Goal: Task Accomplishment & Management: Use online tool/utility

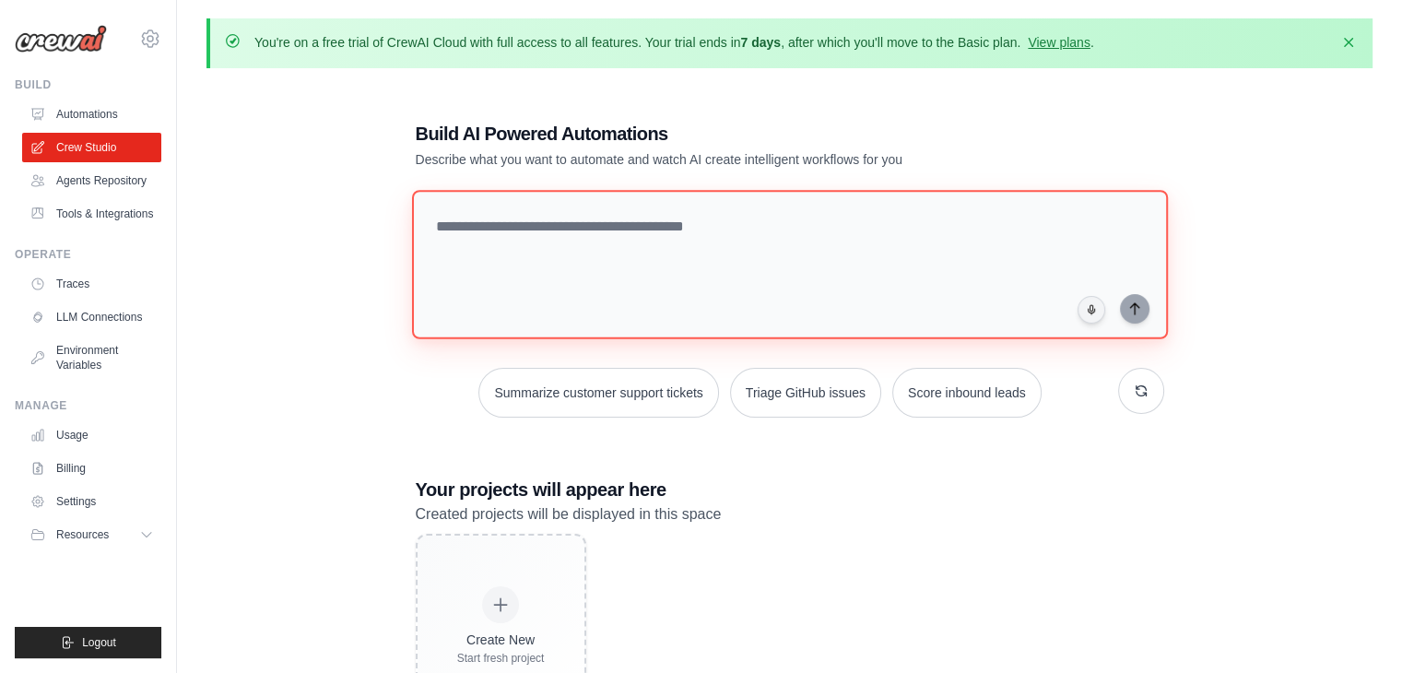
click at [666, 251] on textarea at bounding box center [789, 264] width 756 height 149
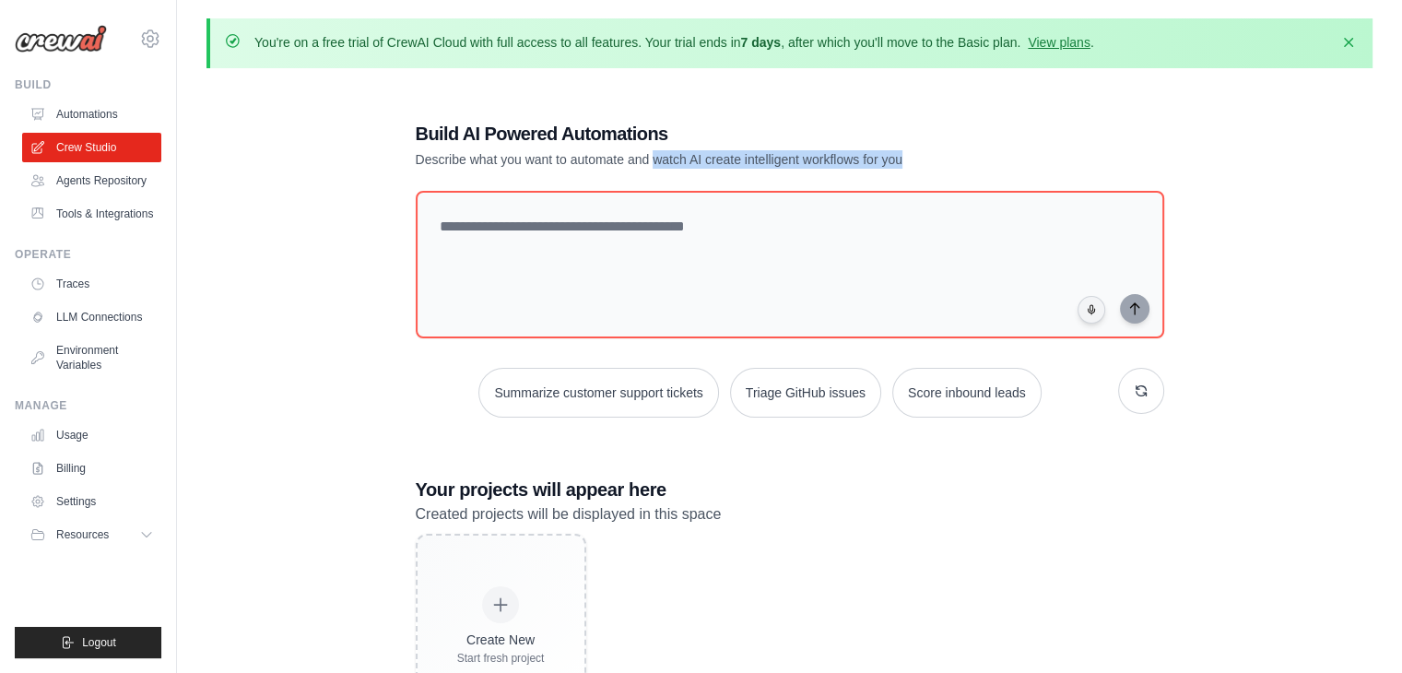
drag, startPoint x: 652, startPoint y: 158, endPoint x: 922, endPoint y: 156, distance: 270.1
click at [922, 156] on p "Describe what you want to automate and watch AI create intelligent workflows fo…" at bounding box center [725, 159] width 619 height 18
copy p "watch AI create intelligent workflows for you"
click at [922, 156] on p "Describe what you want to automate and watch AI create intelligent workflows fo…" at bounding box center [725, 159] width 619 height 18
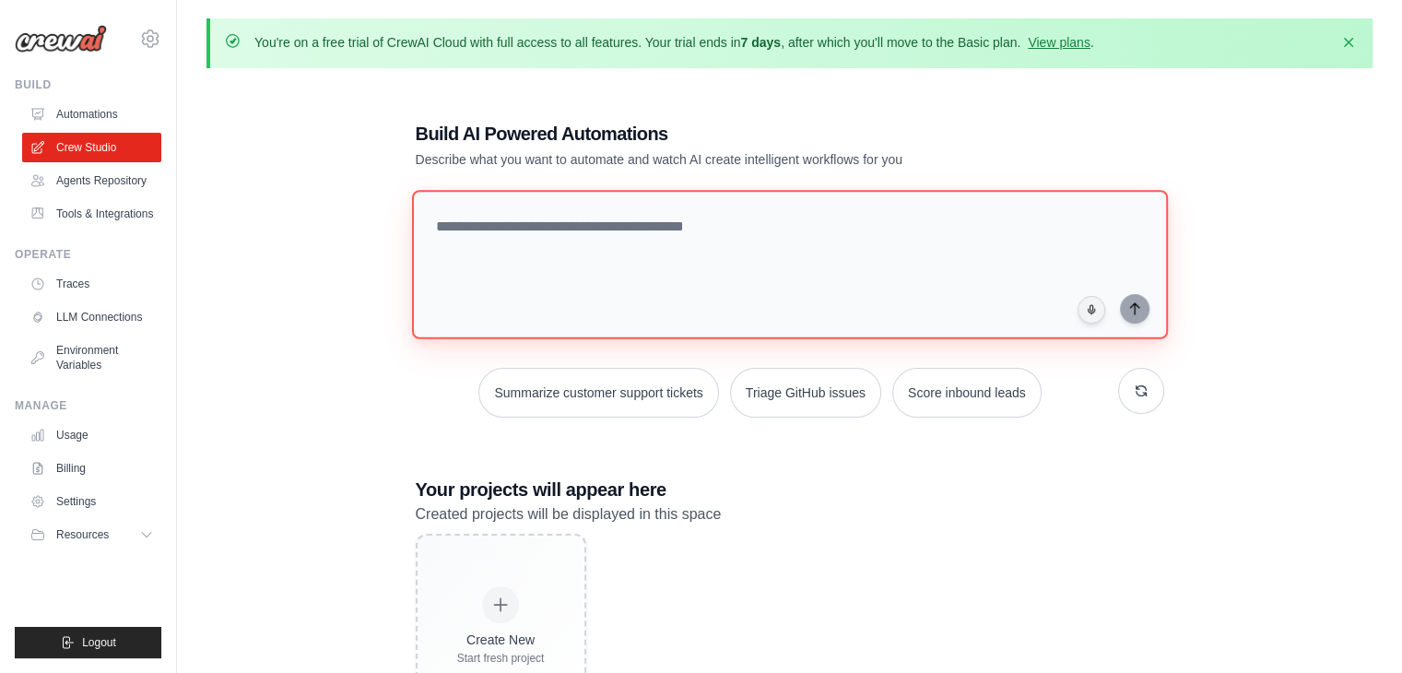
click at [570, 266] on textarea at bounding box center [789, 264] width 756 height 149
paste textarea "**********"
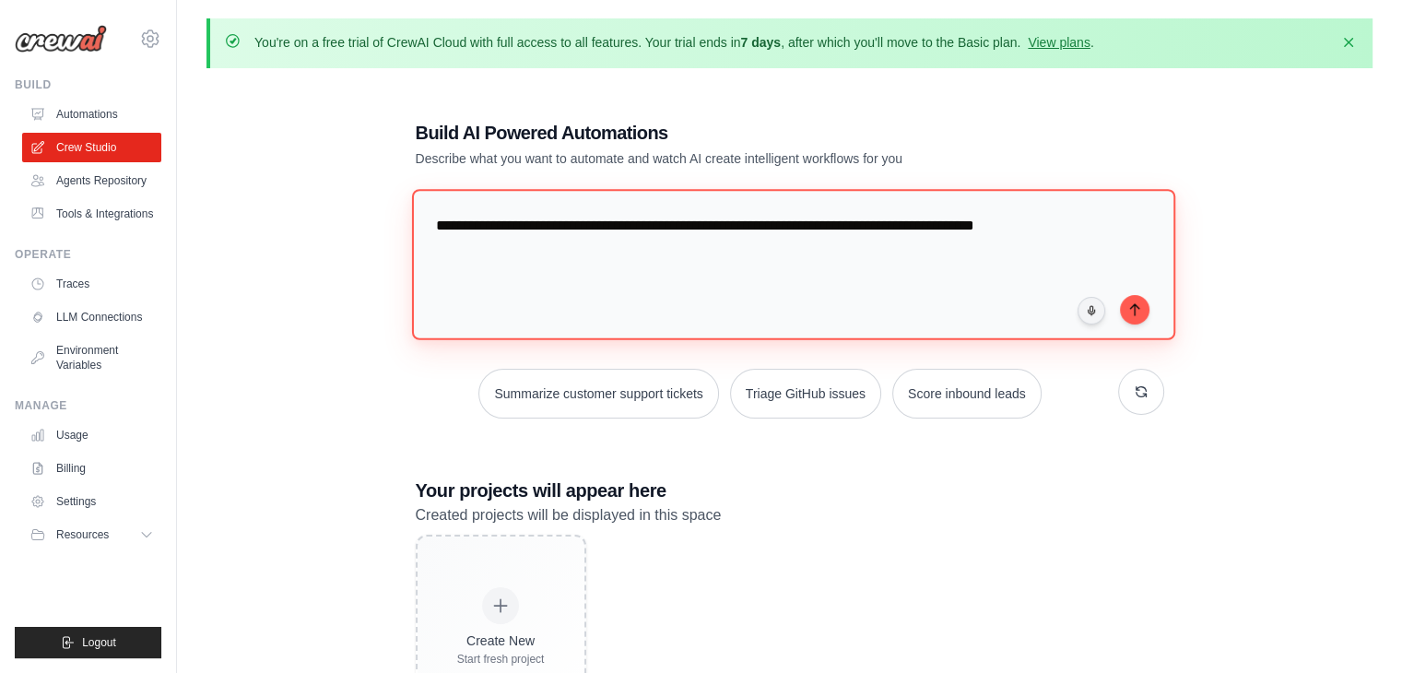
click at [540, 230] on textarea "**********" at bounding box center [792, 264] width 763 height 150
type textarea "**********"
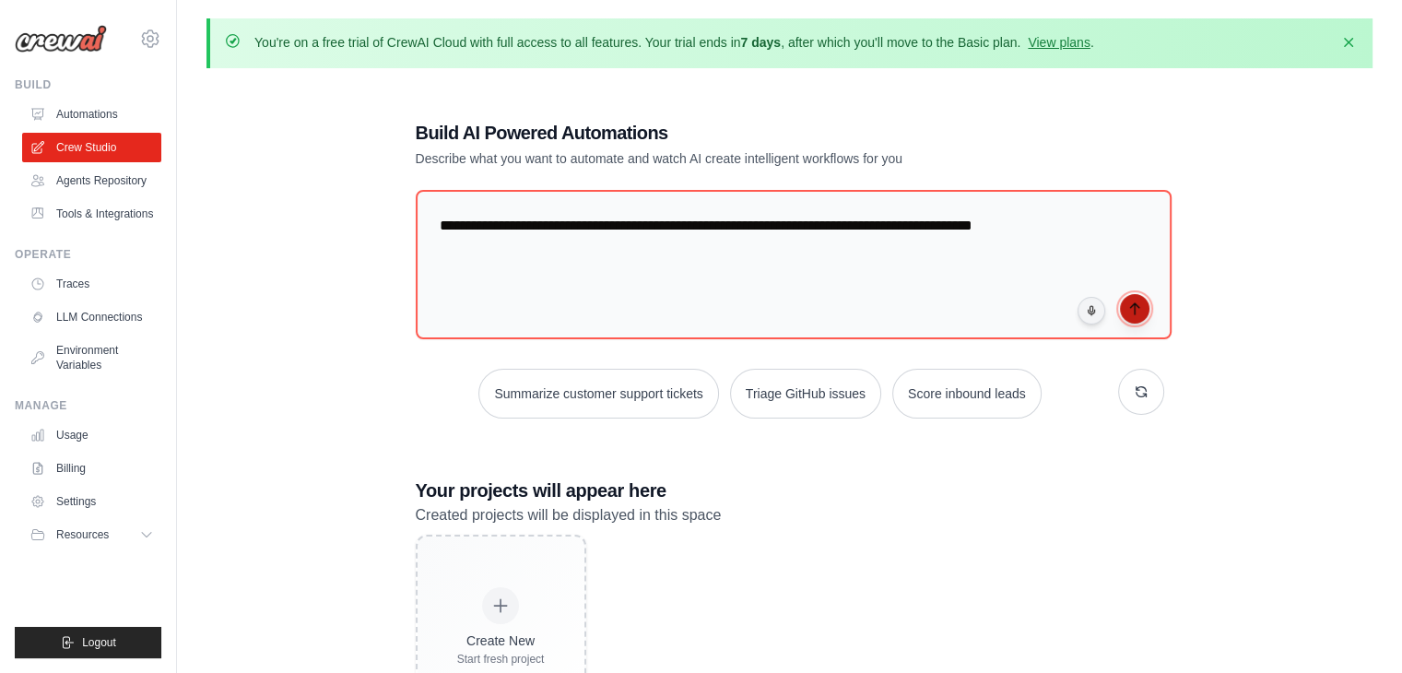
click at [1135, 299] on button "submit" at bounding box center [1134, 308] width 29 height 29
click at [1141, 311] on button "submit" at bounding box center [1134, 307] width 29 height 29
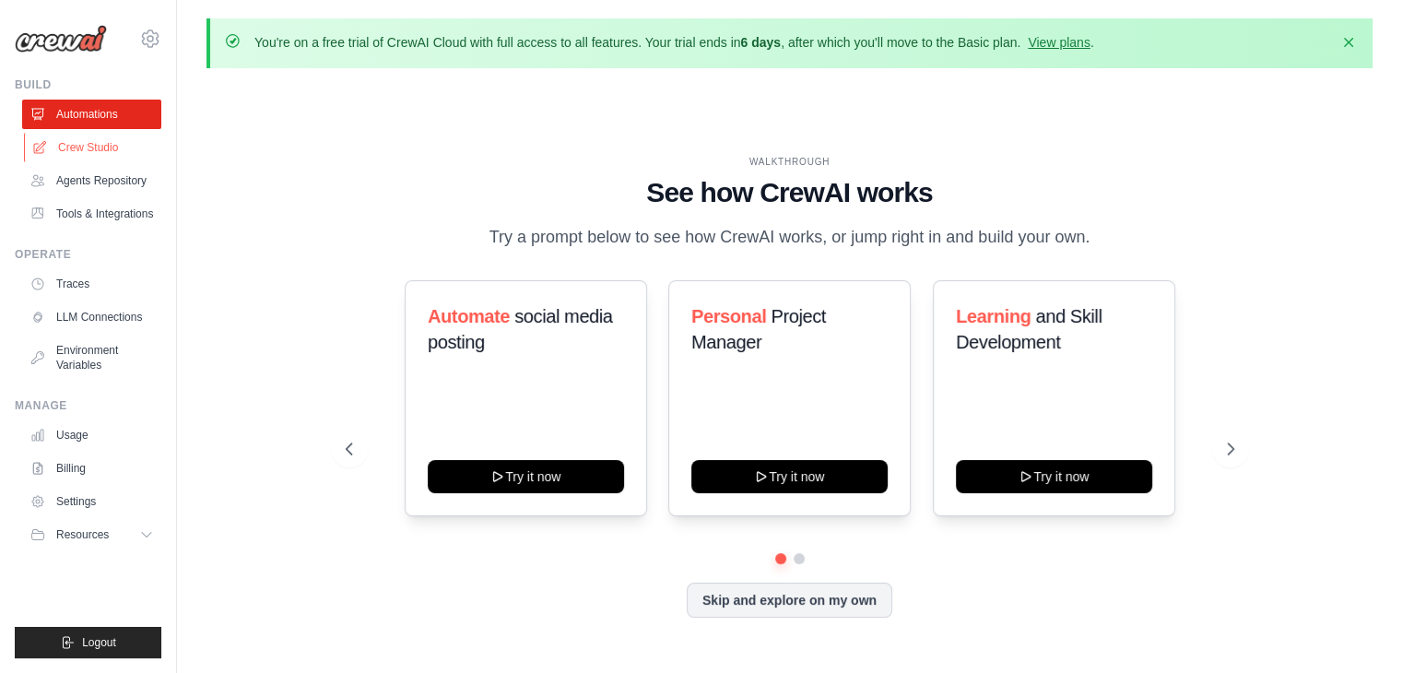
click at [78, 157] on link "Crew Studio" at bounding box center [93, 147] width 139 height 29
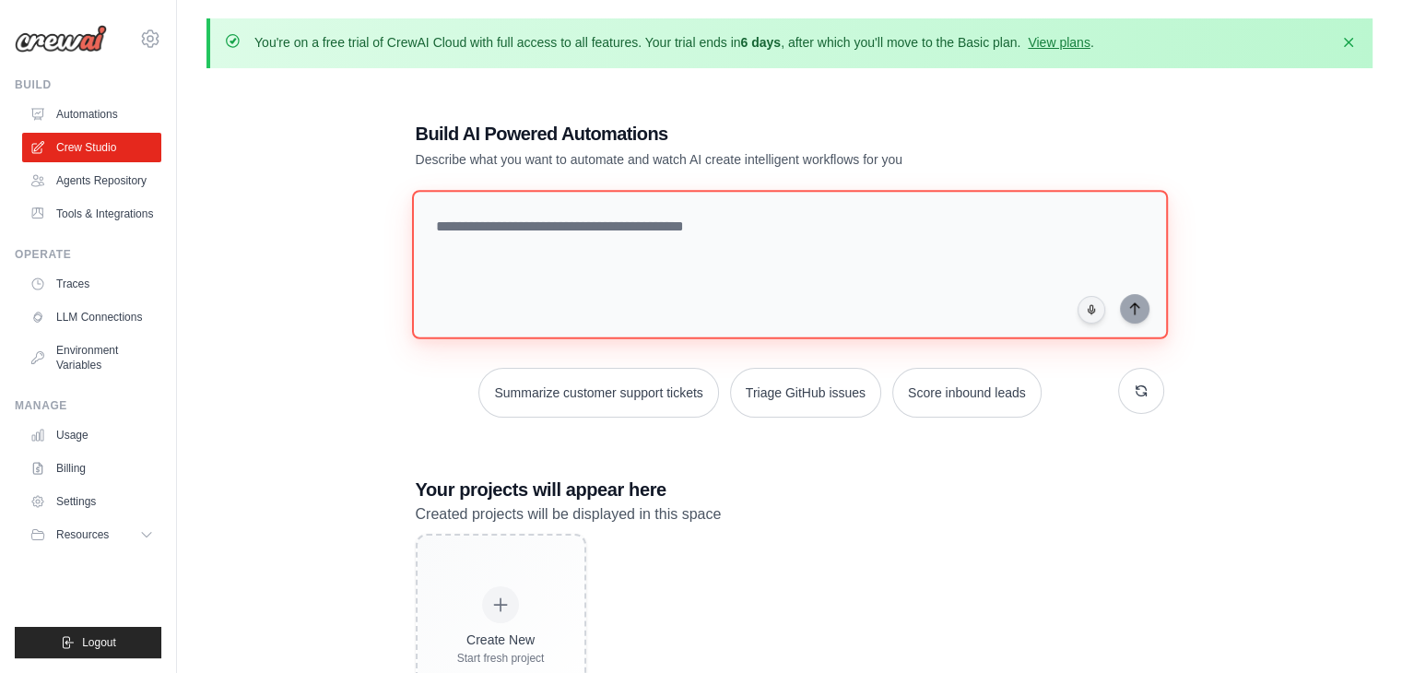
click at [630, 235] on textarea at bounding box center [789, 264] width 756 height 149
paste textarea "**********"
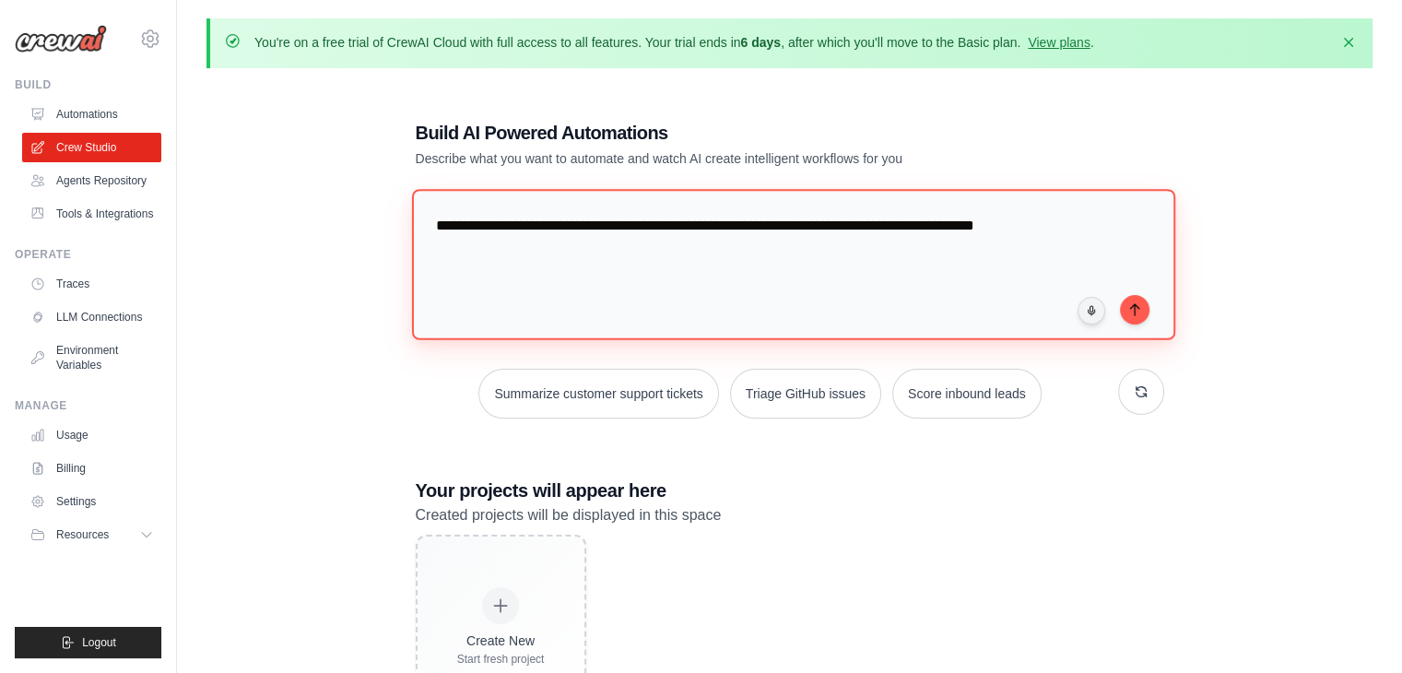
click at [530, 220] on textarea "**********" at bounding box center [792, 264] width 763 height 150
type textarea "**********"
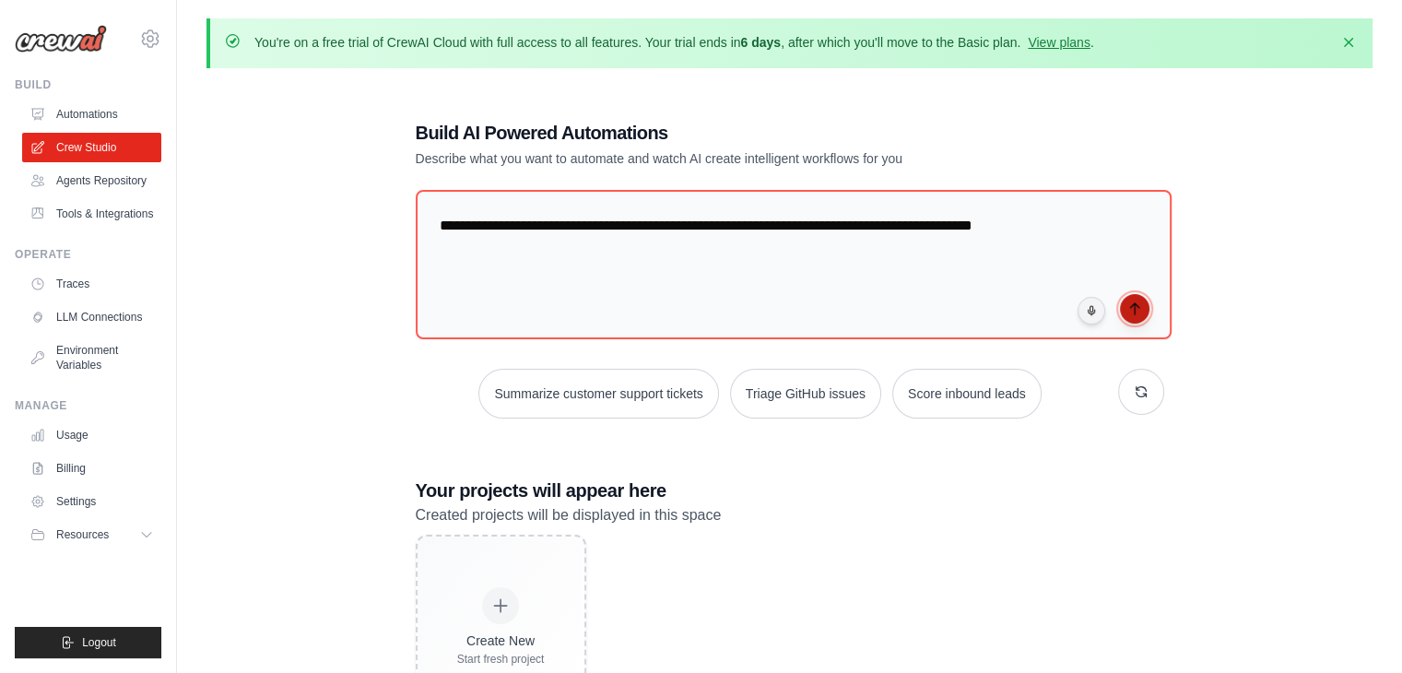
click at [1143, 307] on button "submit" at bounding box center [1134, 308] width 29 height 29
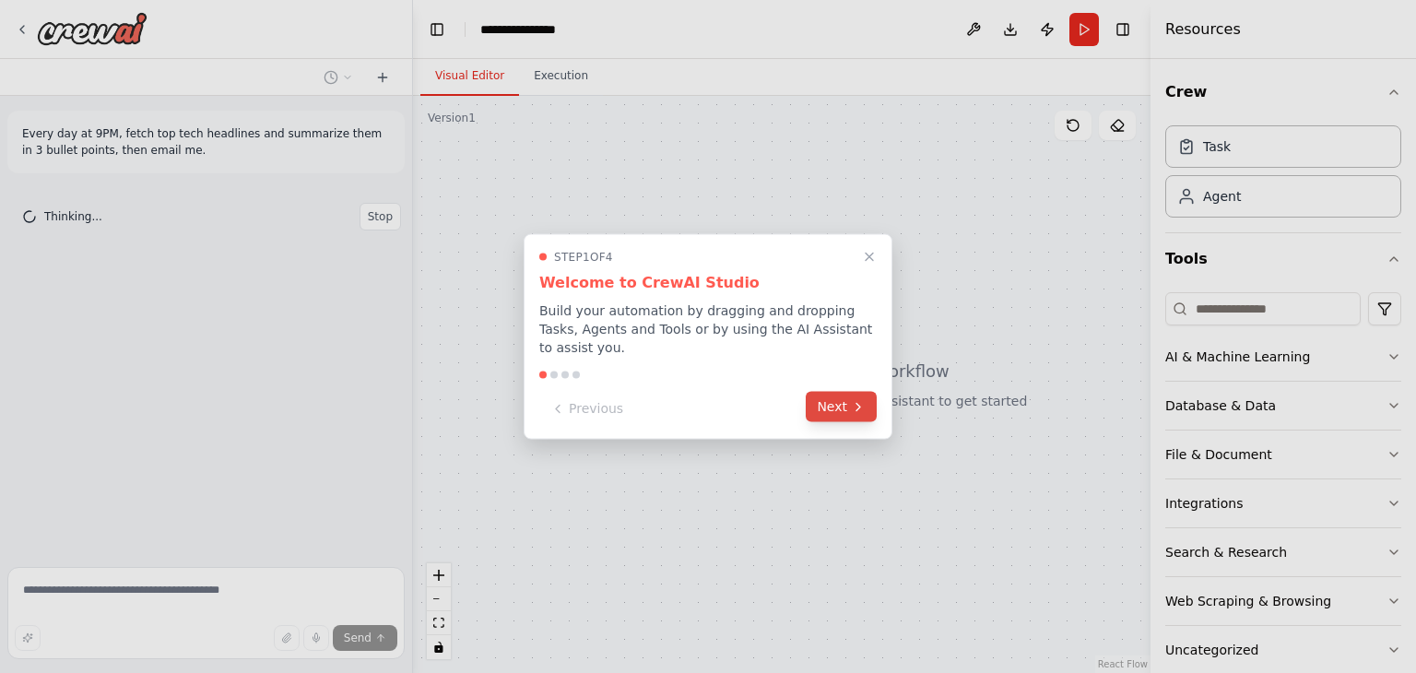
click at [844, 397] on button "Next" at bounding box center [841, 407] width 71 height 30
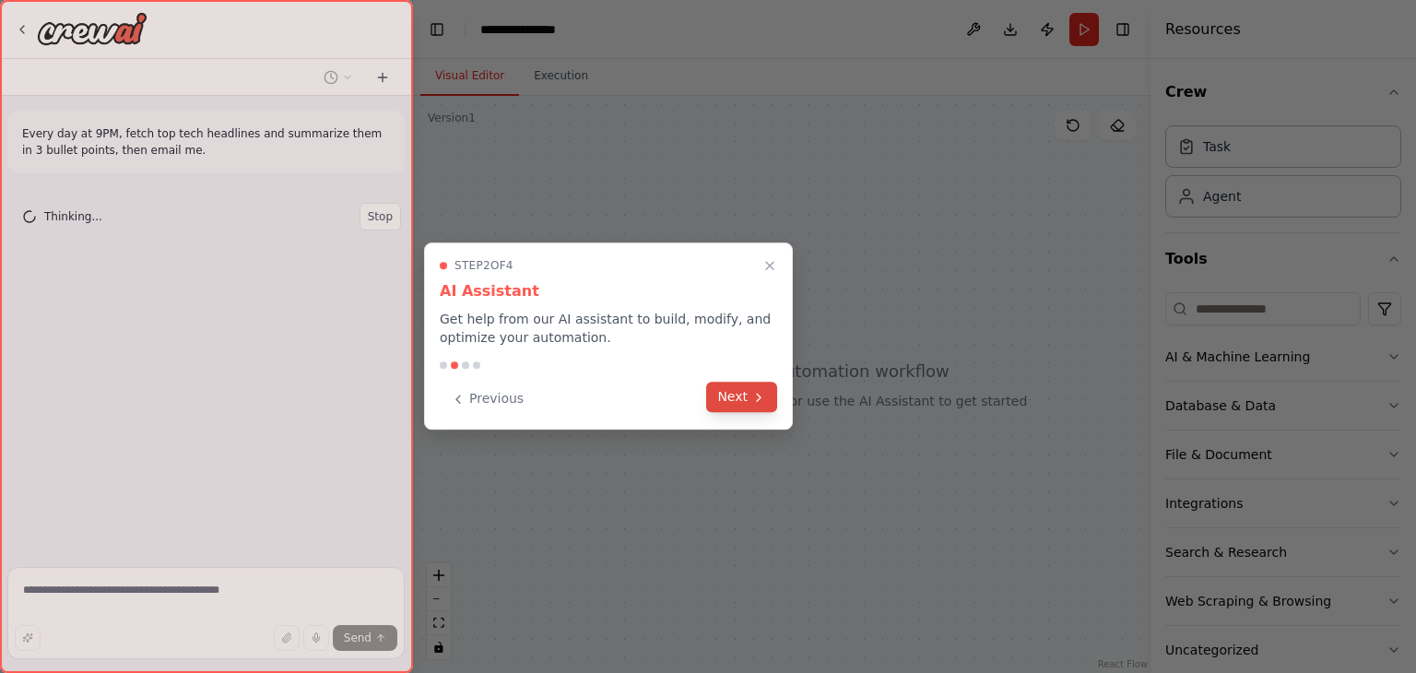
click at [731, 402] on button "Next" at bounding box center [741, 397] width 71 height 30
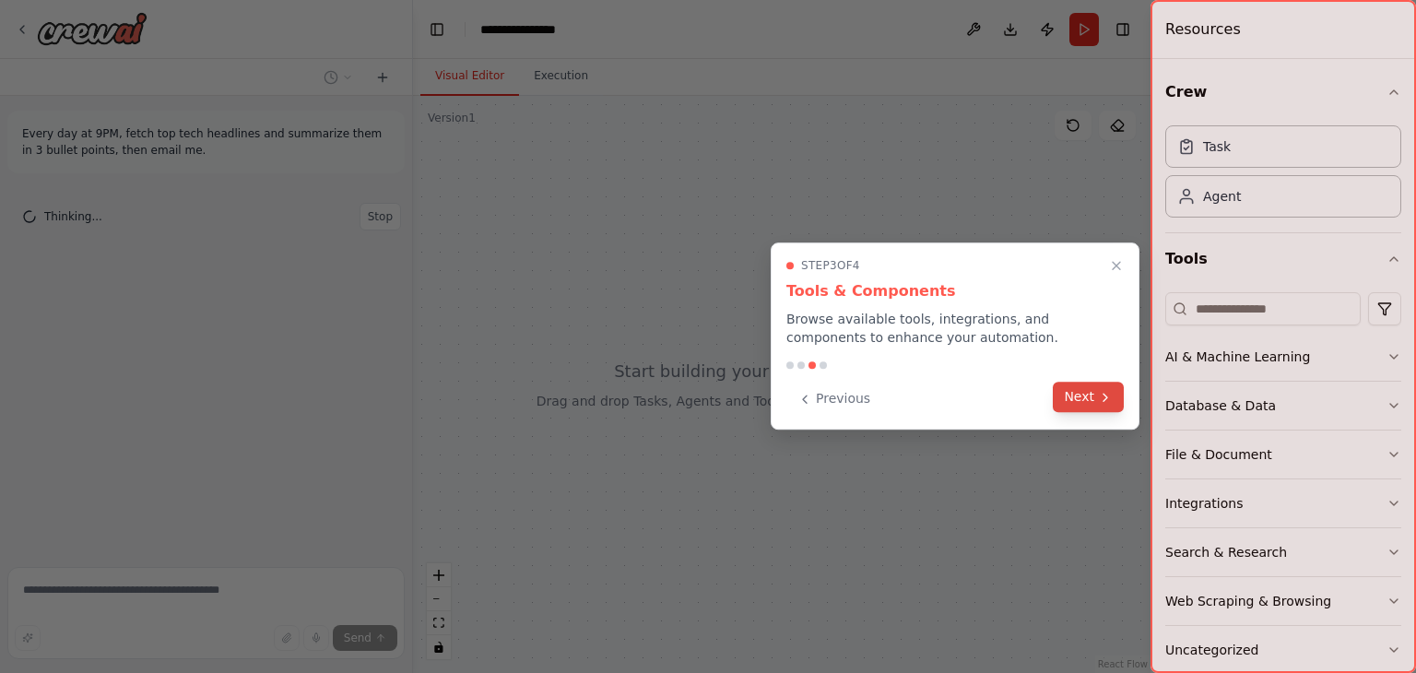
click at [1067, 397] on button "Next" at bounding box center [1088, 397] width 71 height 30
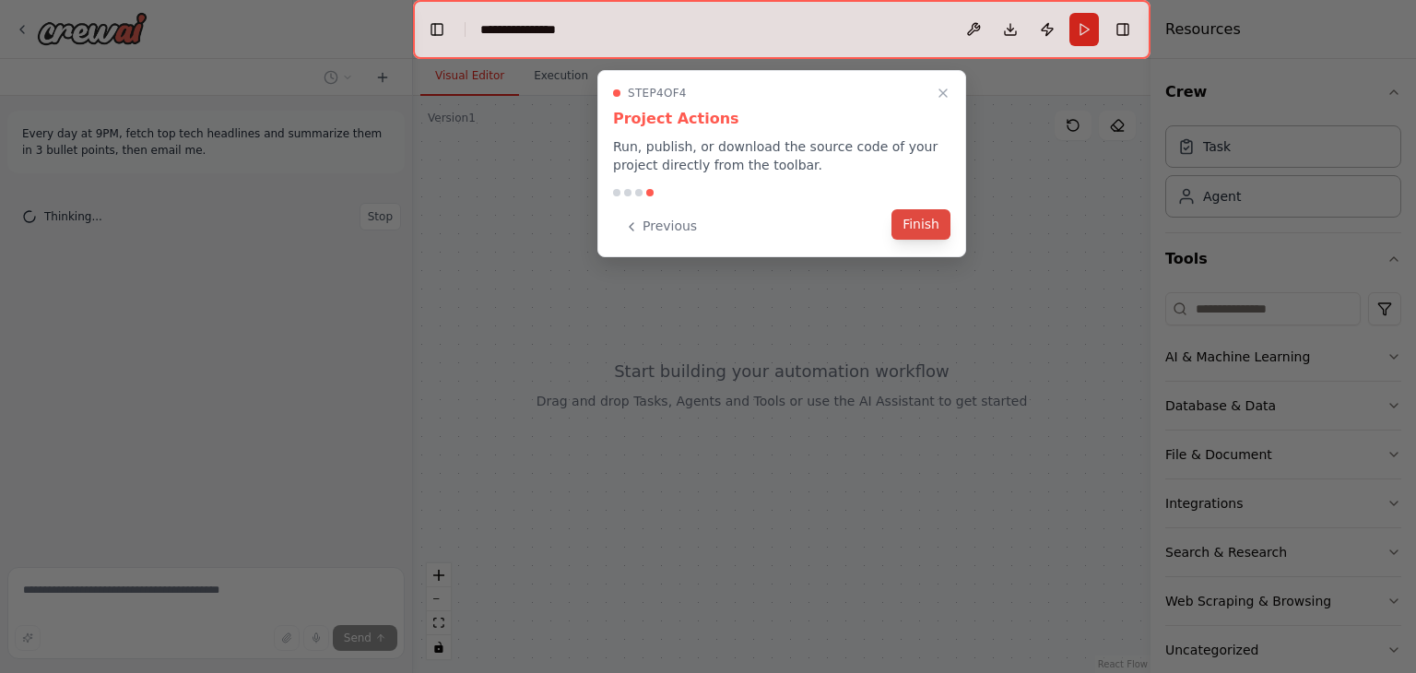
click at [910, 217] on button "Finish" at bounding box center [920, 224] width 59 height 30
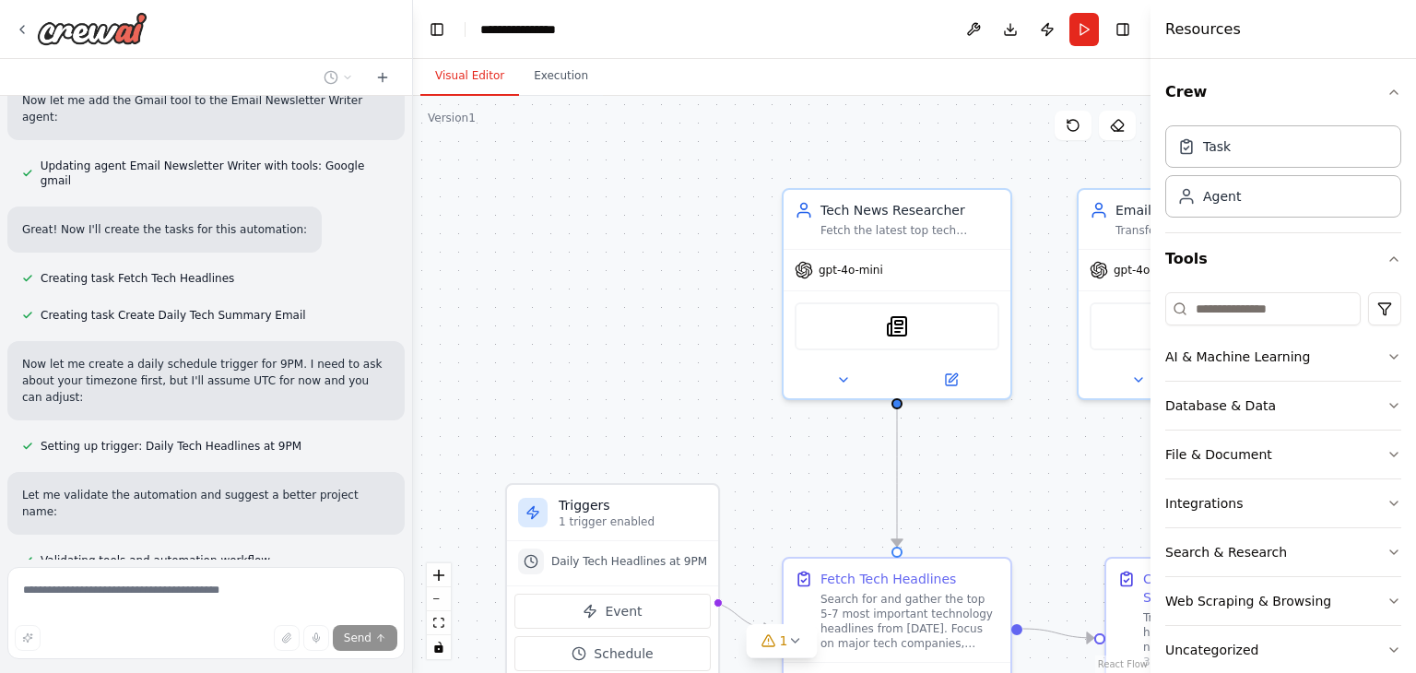
scroll to position [1088, 0]
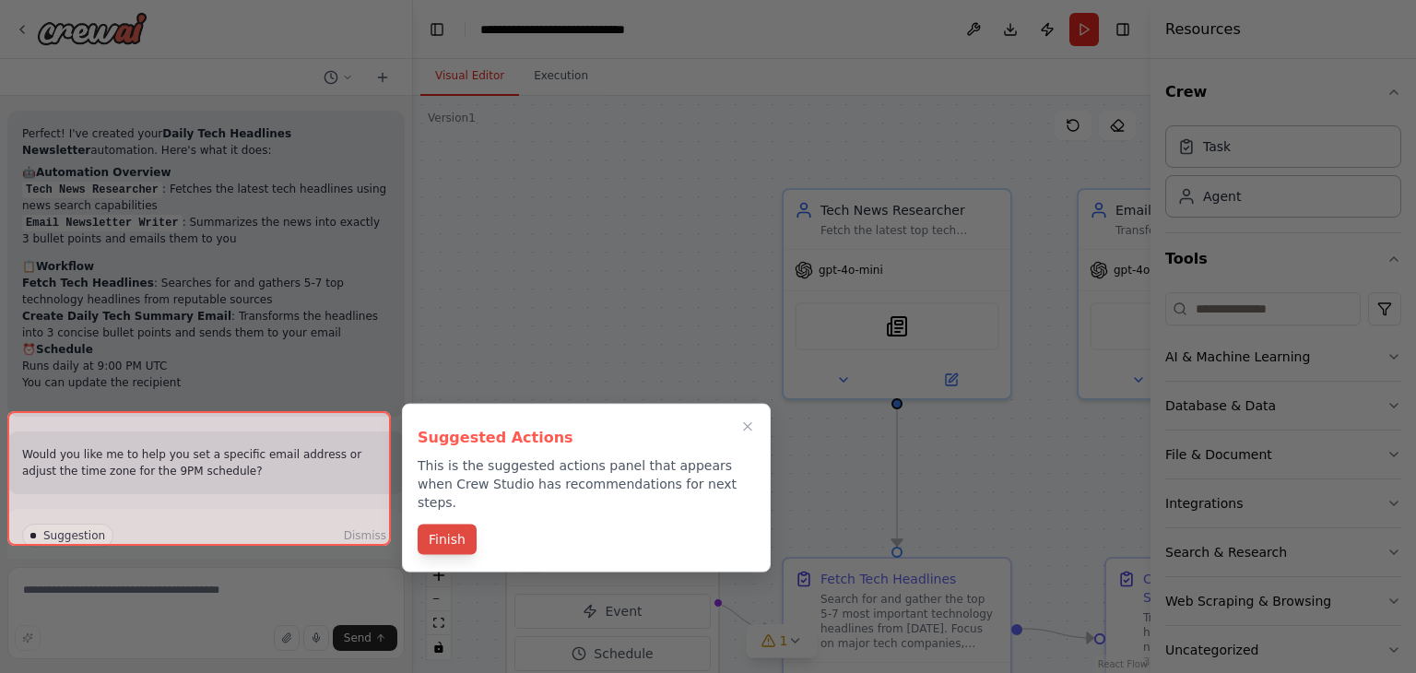
click at [442, 525] on button "Finish" at bounding box center [447, 540] width 59 height 30
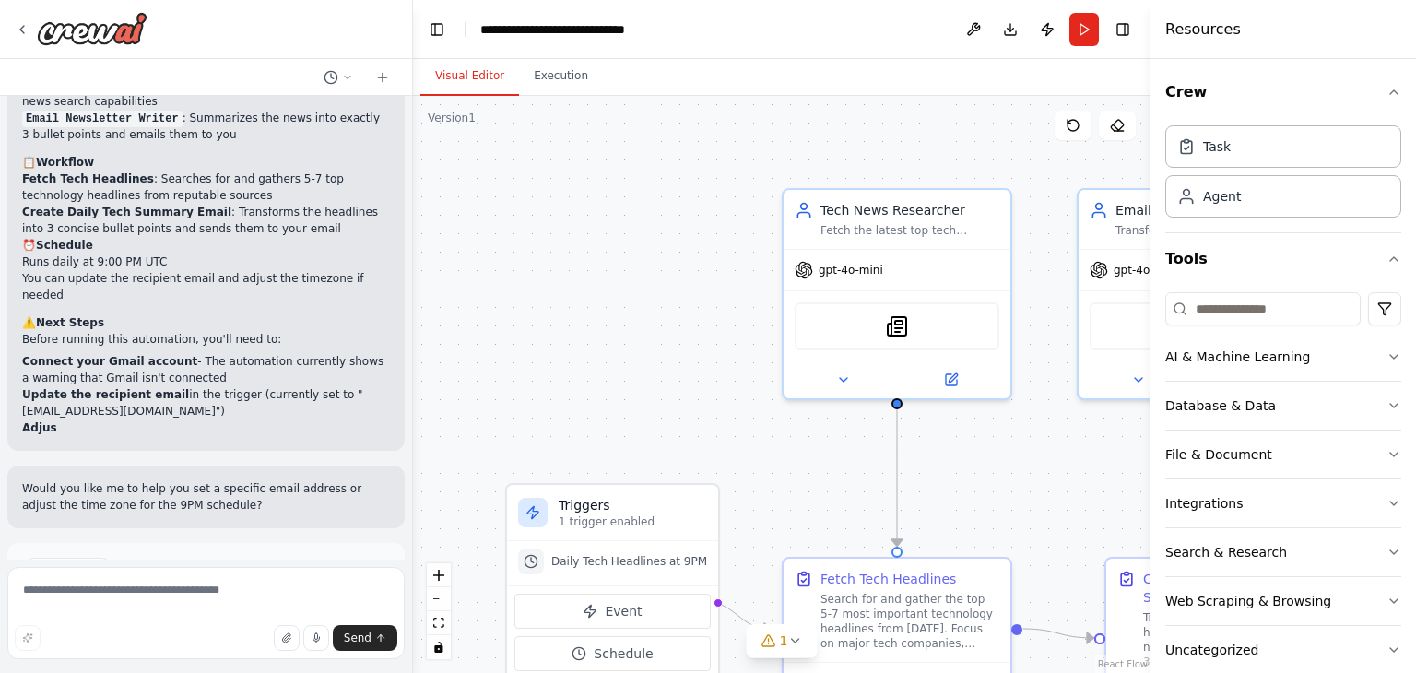
scroll to position [1685, 0]
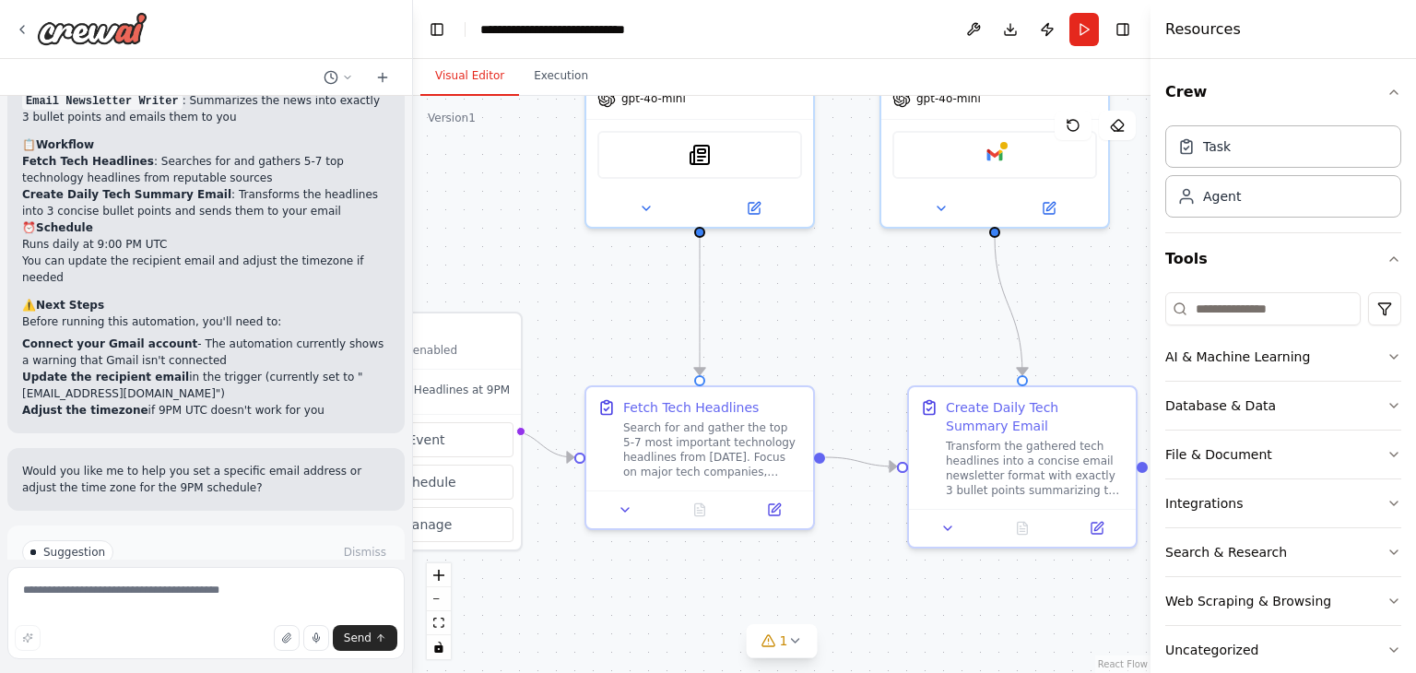
drag, startPoint x: 726, startPoint y: 460, endPoint x: 524, endPoint y: 289, distance: 265.6
click at [524, 289] on div ".deletable-edge-delete-btn { width: 20px; height: 20px; border: 0px solid #ffff…" at bounding box center [781, 384] width 737 height 577
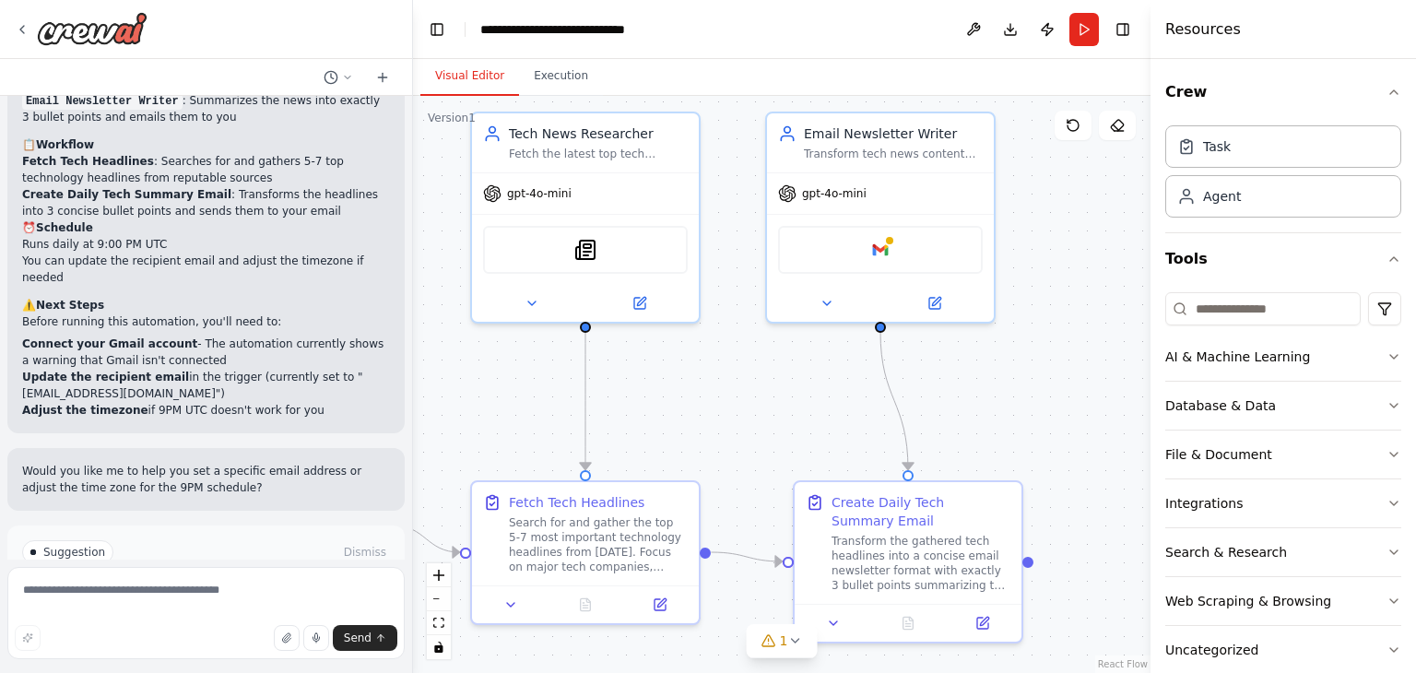
drag, startPoint x: 837, startPoint y: 315, endPoint x: 728, endPoint y: 410, distance: 144.4
click at [728, 410] on div ".deletable-edge-delete-btn { width: 20px; height: 20px; border: 0px solid #ffff…" at bounding box center [781, 384] width 737 height 577
click at [206, 623] on span "Run Automation" at bounding box center [214, 630] width 89 height 15
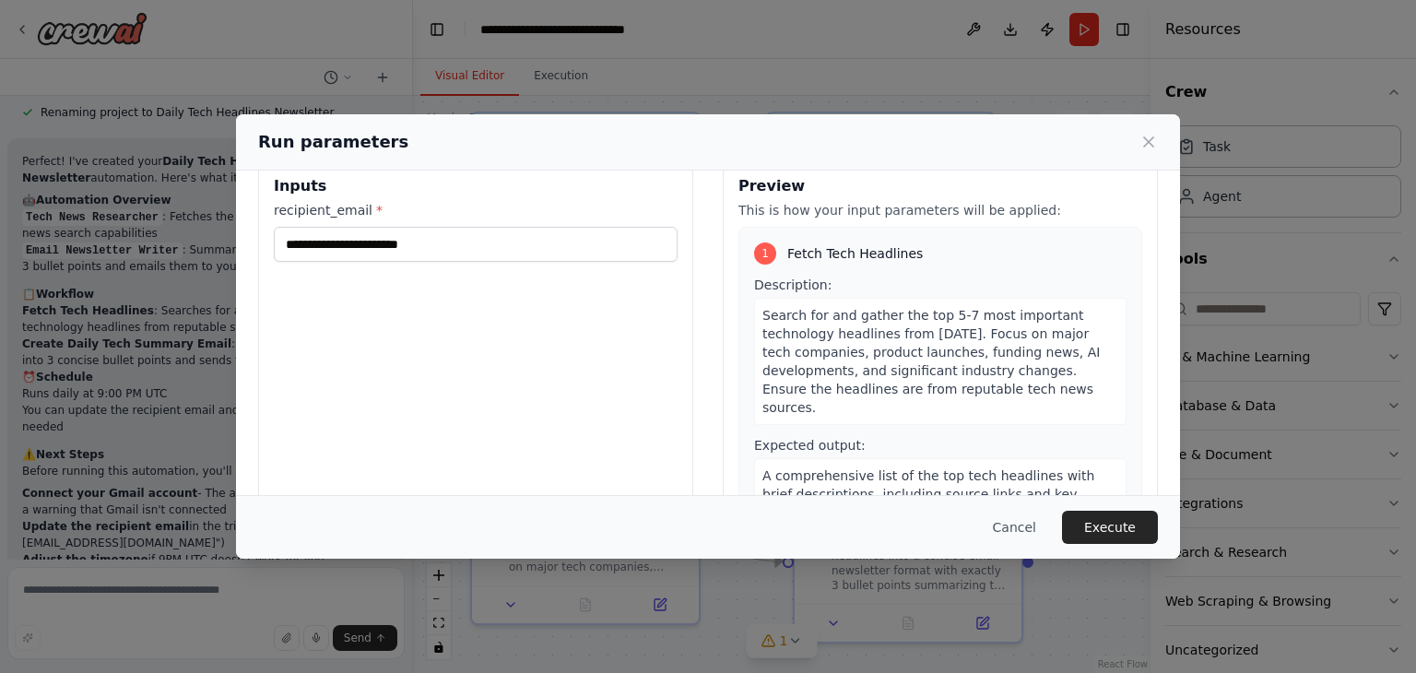
scroll to position [0, 0]
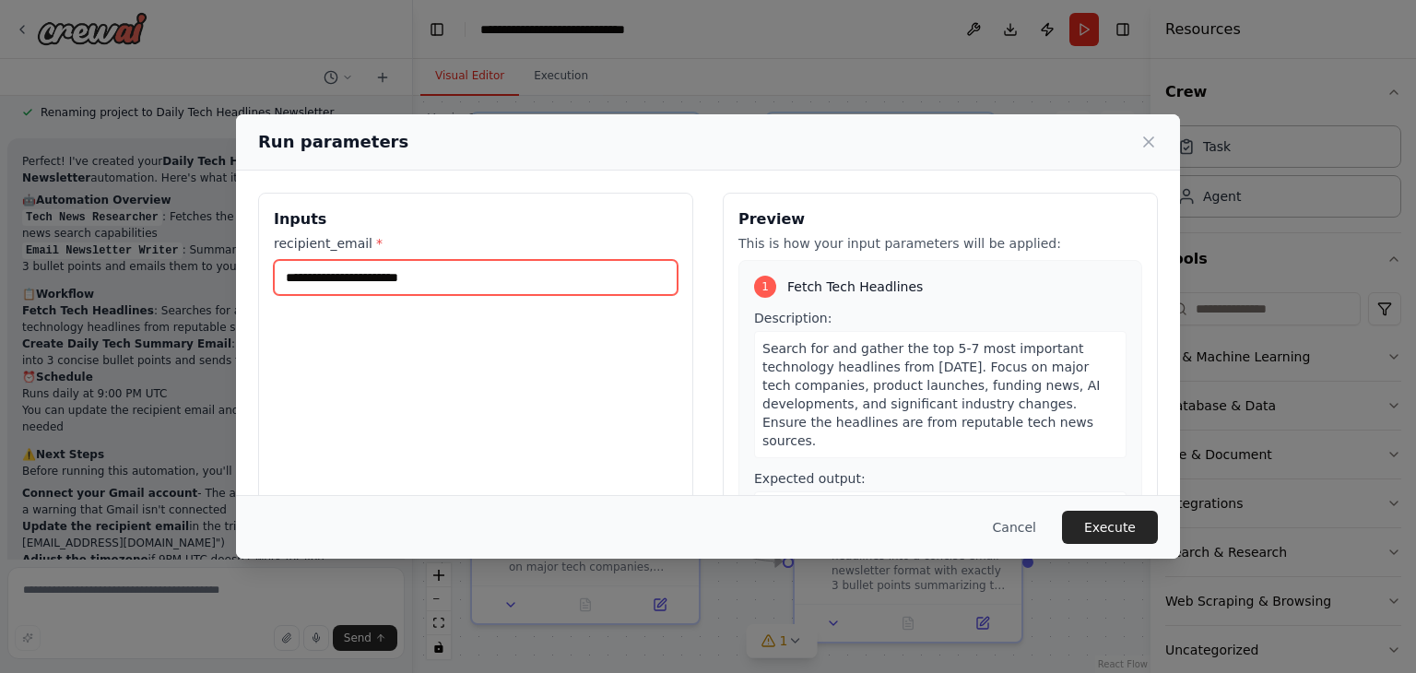
click at [517, 289] on input "recipient_email *" at bounding box center [476, 277] width 404 height 35
type input "**********"
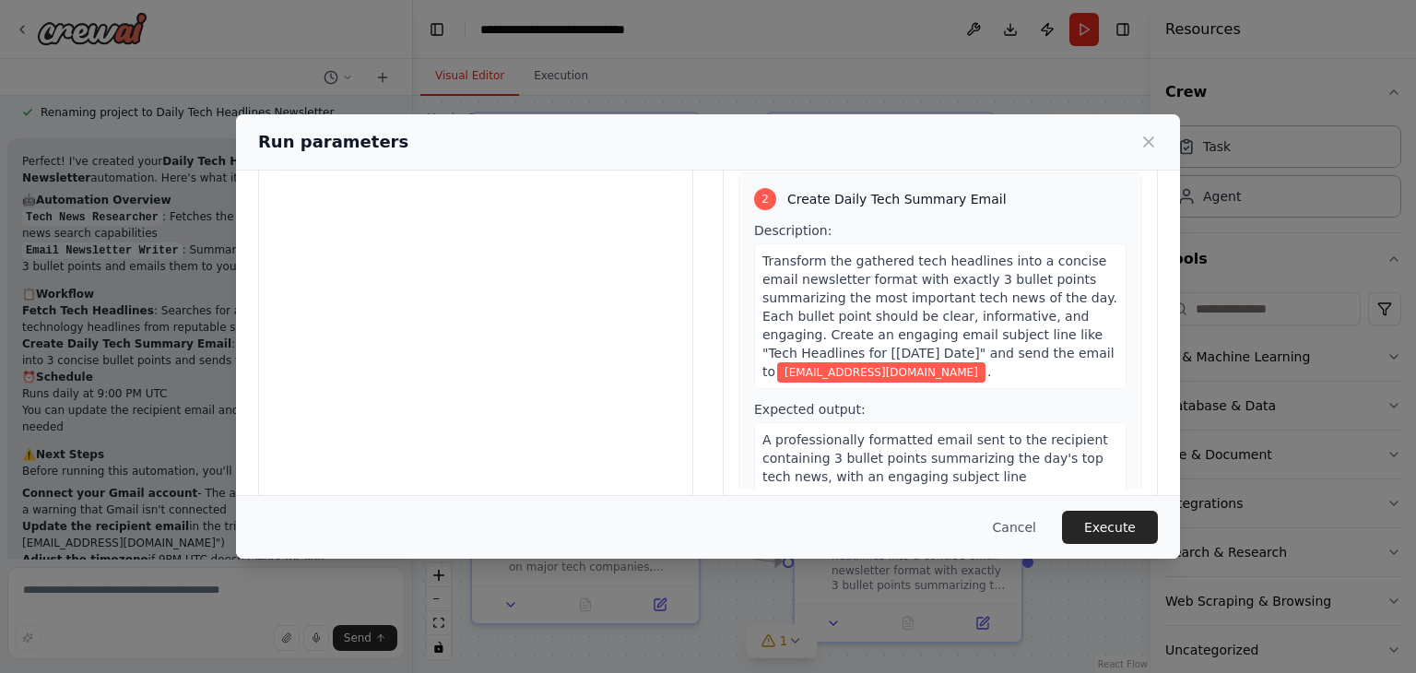
scroll to position [156, 0]
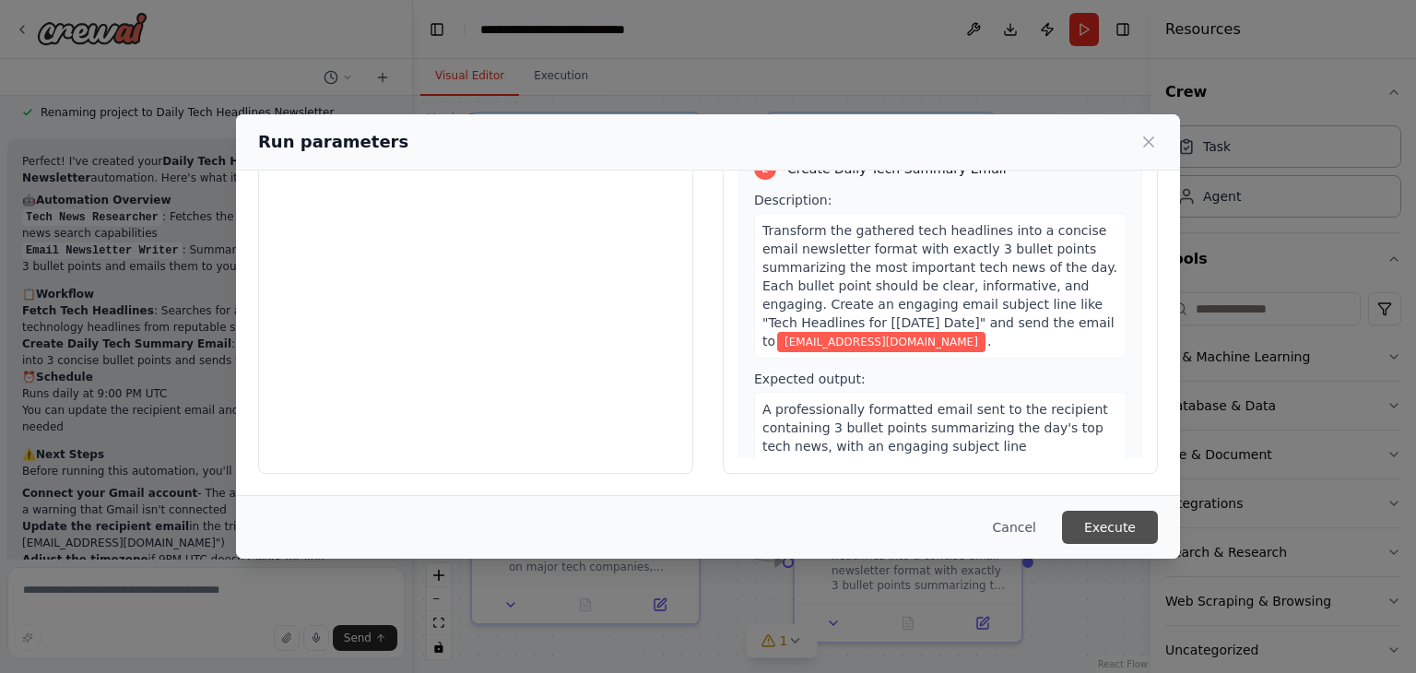
click at [1113, 513] on button "Execute" at bounding box center [1110, 527] width 96 height 33
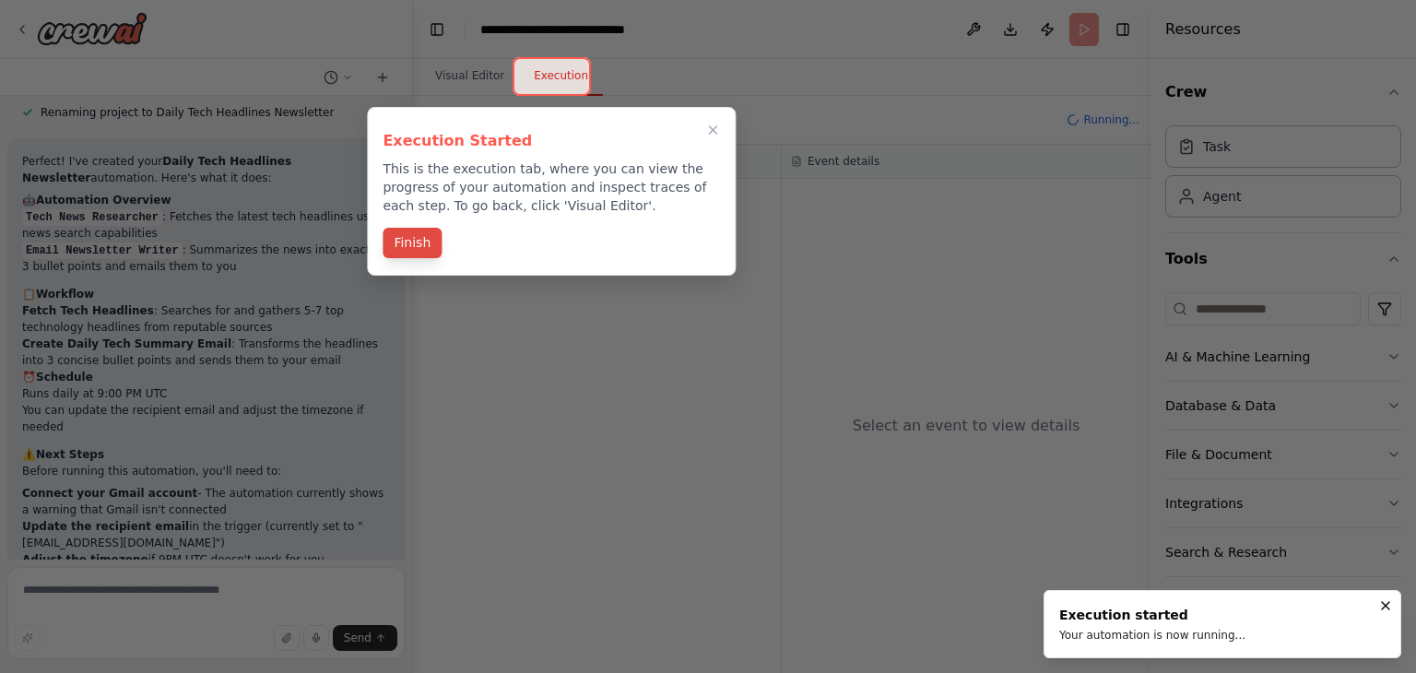
click at [430, 247] on button "Finish" at bounding box center [412, 243] width 59 height 30
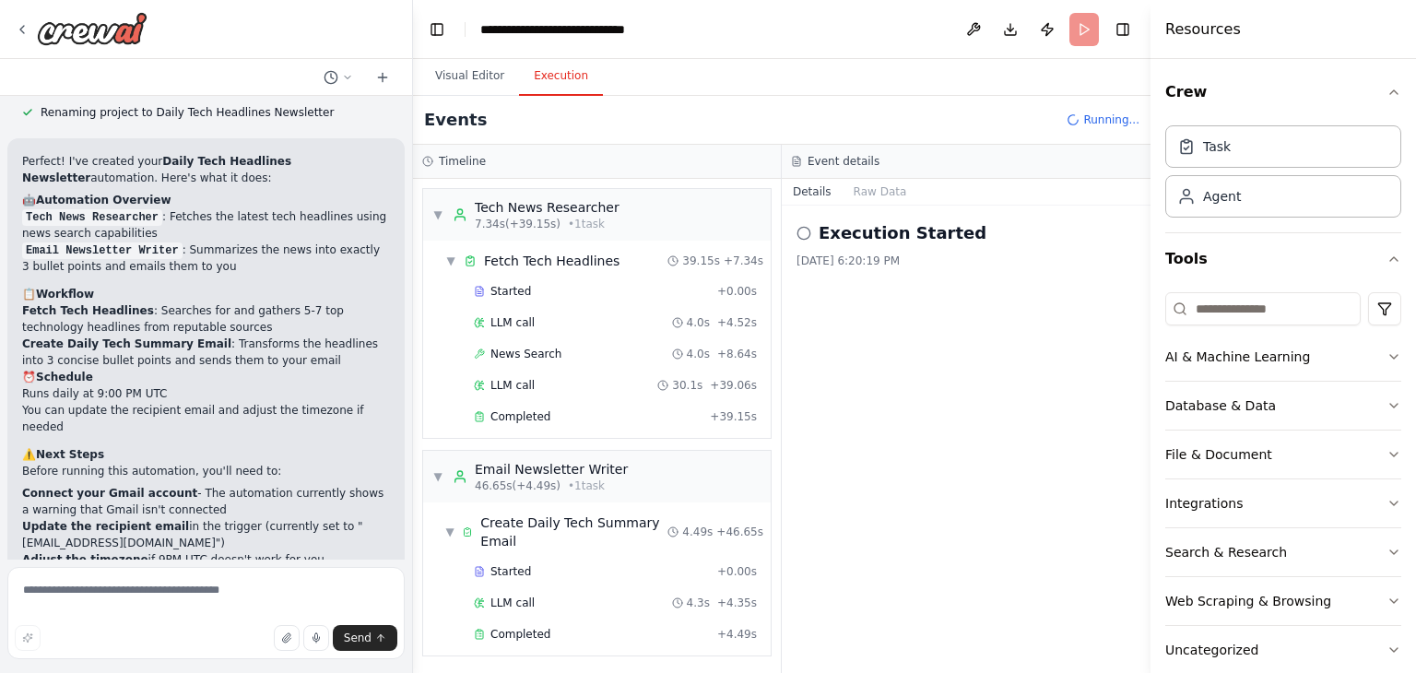
scroll to position [1685, 0]
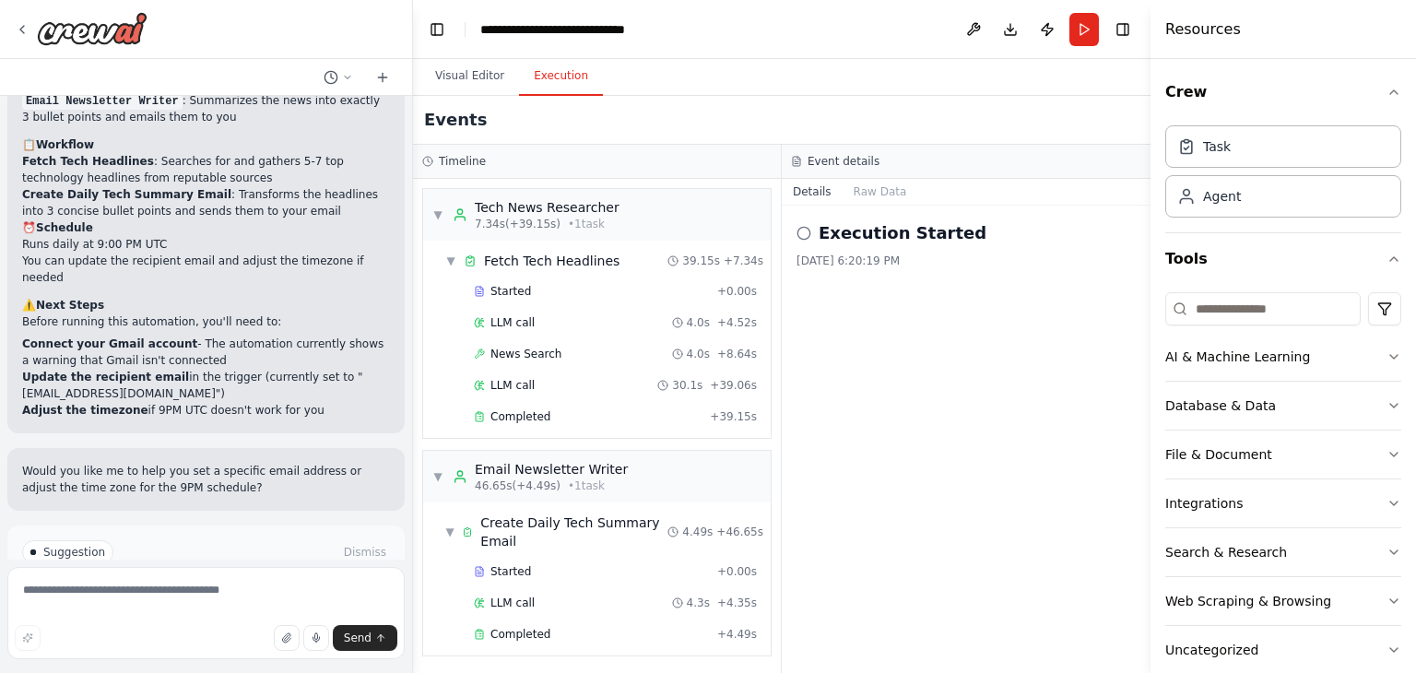
click at [198, 623] on span "Improve automation" at bounding box center [214, 630] width 112 height 15
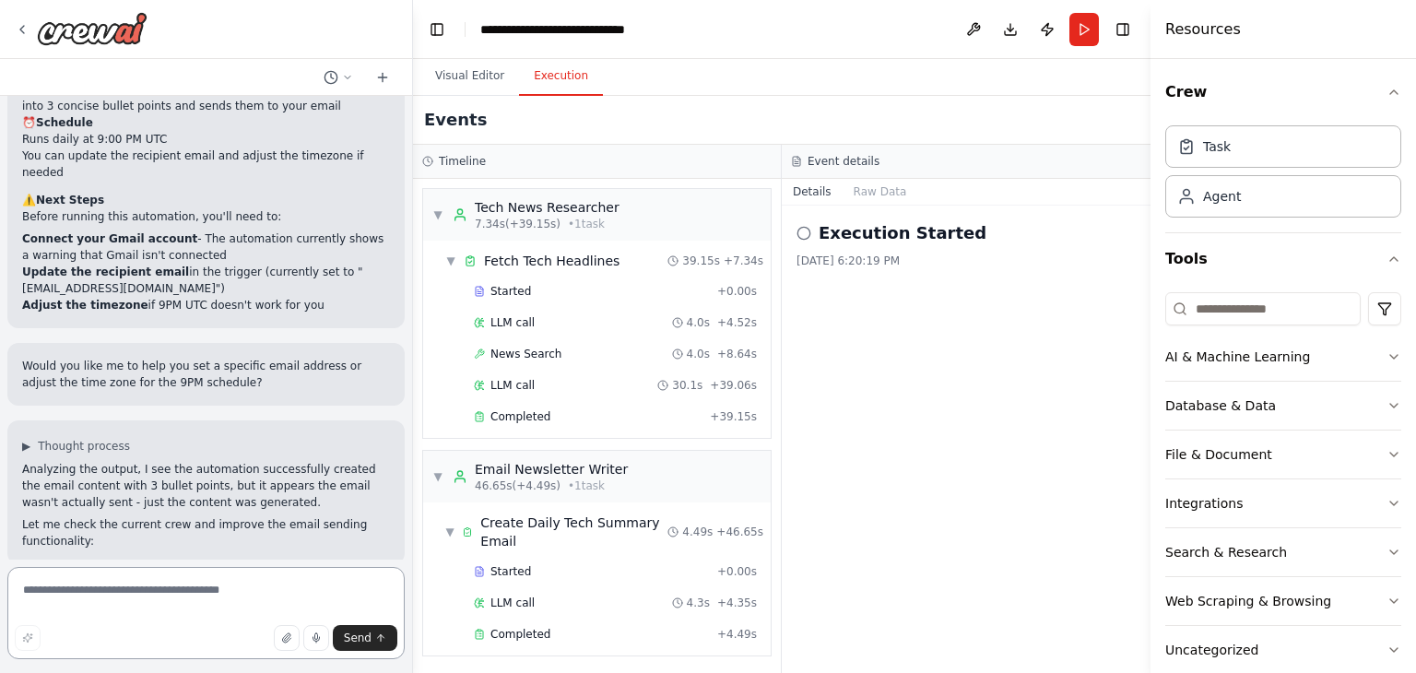
scroll to position [2282, 0]
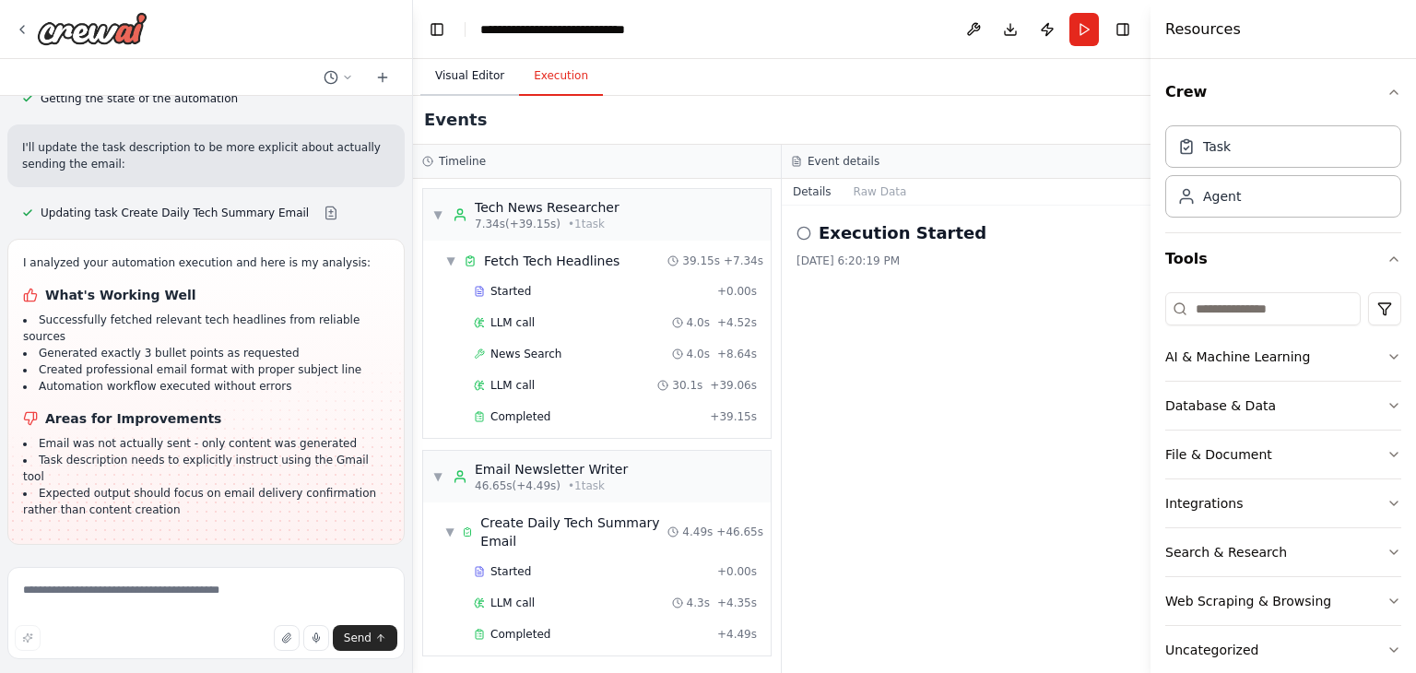
click at [466, 89] on button "Visual Editor" at bounding box center [469, 76] width 99 height 39
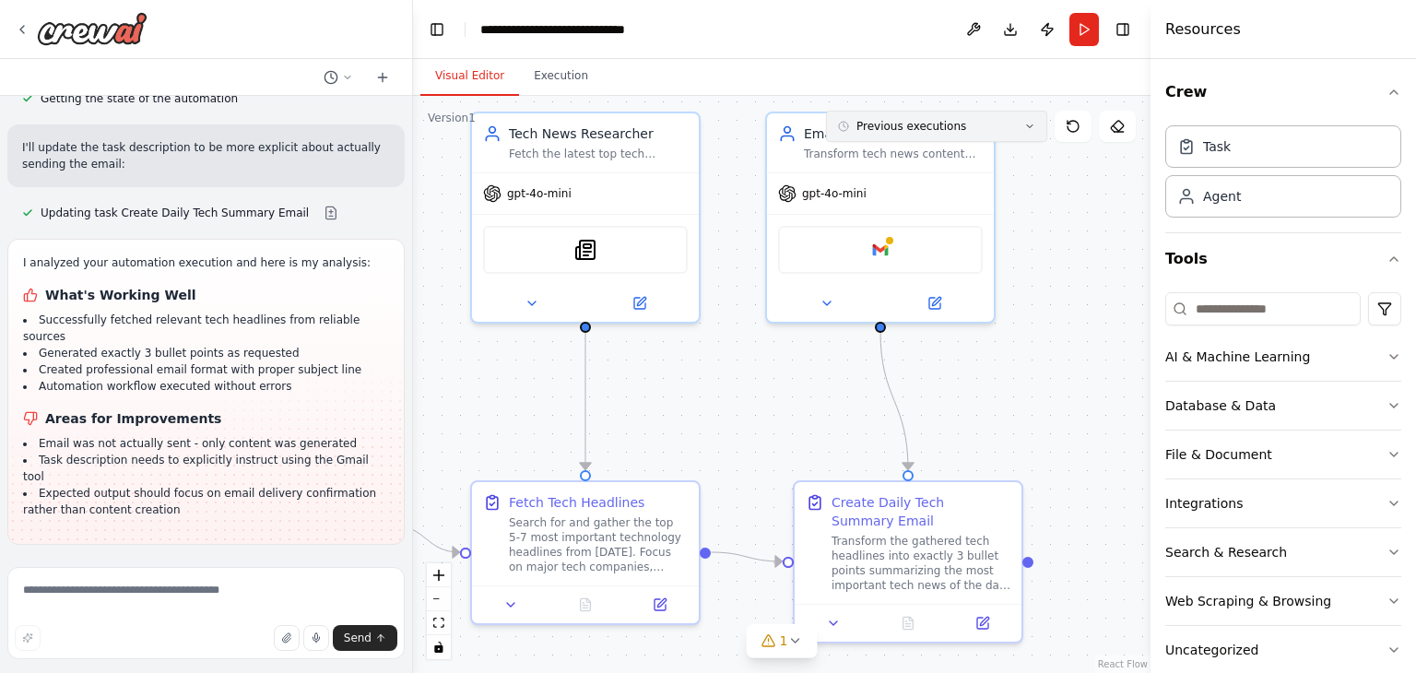
click at [1016, 133] on button "Previous executions" at bounding box center [936, 126] width 221 height 31
click at [1007, 130] on button "Previous executions" at bounding box center [936, 126] width 221 height 31
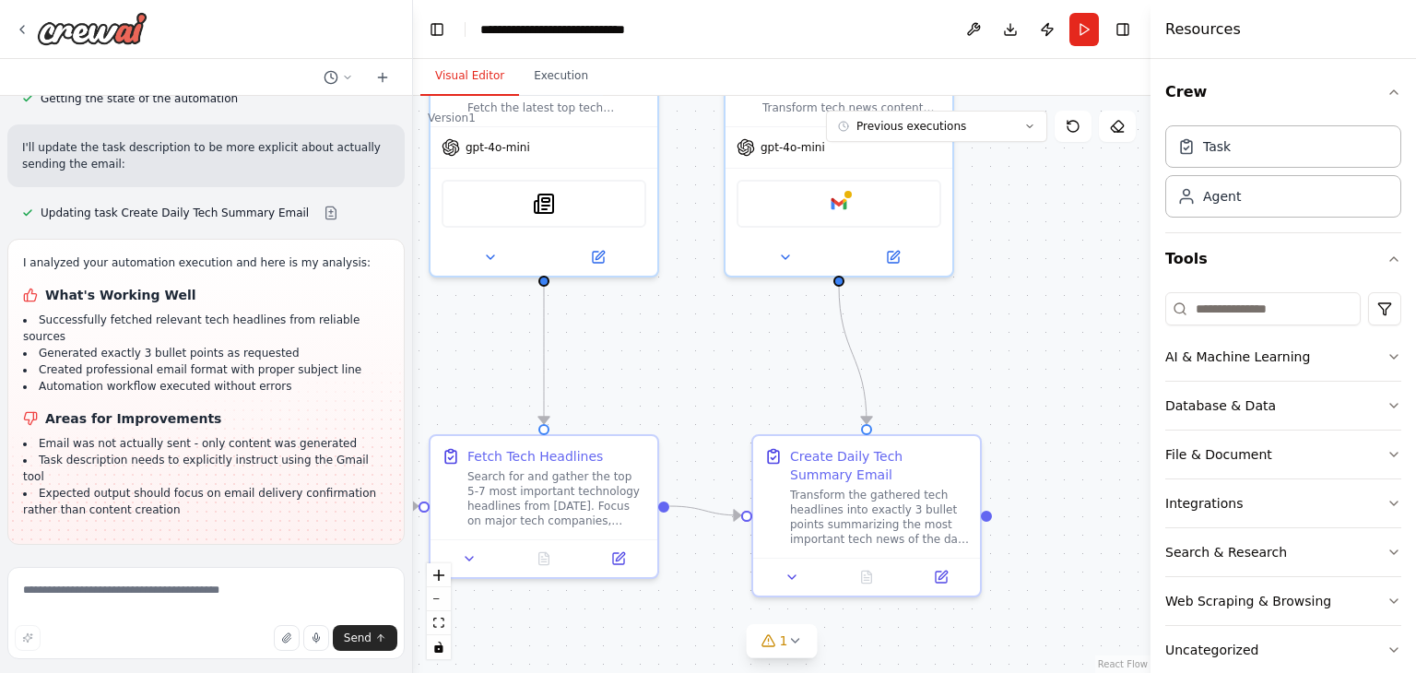
drag, startPoint x: 1057, startPoint y: 317, endPoint x: 1014, endPoint y: 270, distance: 63.9
click at [1014, 270] on div ".deletable-edge-delete-btn { width: 20px; height: 20px; border: 0px solid #ffff…" at bounding box center [781, 384] width 737 height 577
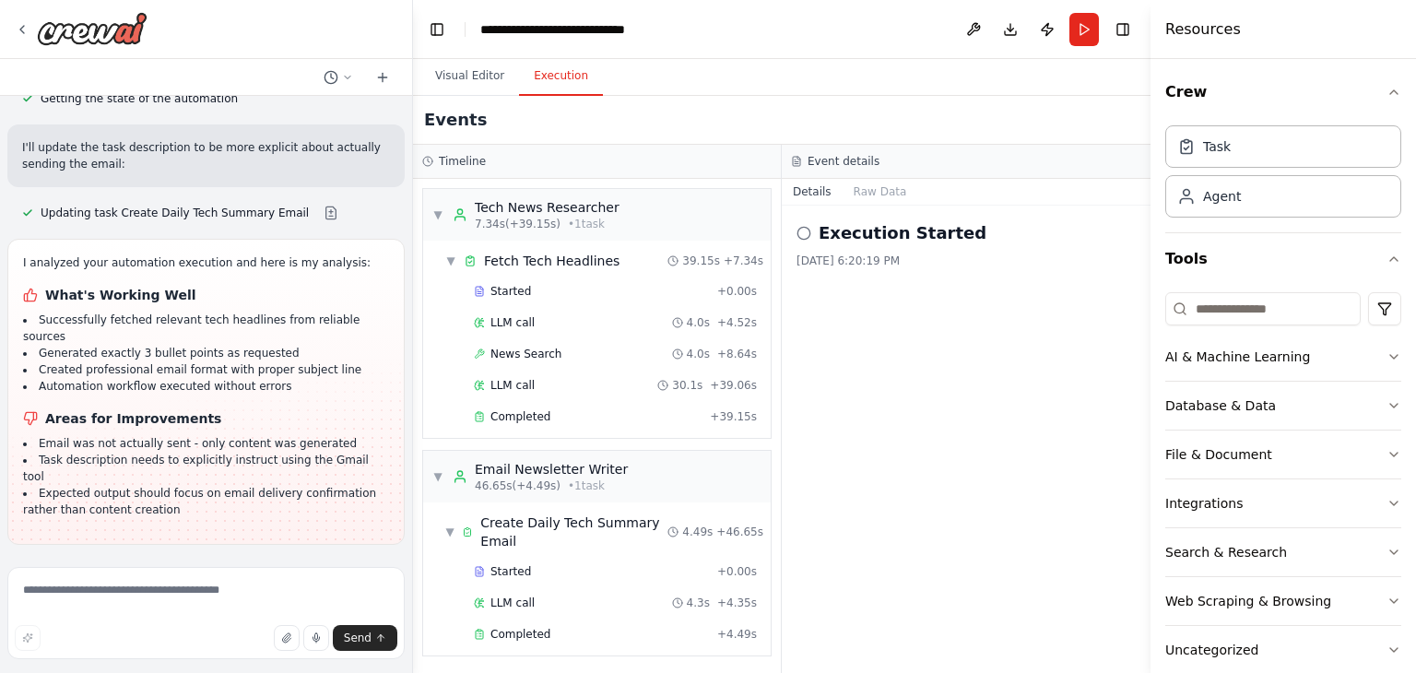
click at [564, 65] on button "Execution" at bounding box center [561, 76] width 84 height 39
click at [667, 100] on div "Events" at bounding box center [781, 120] width 737 height 49
click at [1229, 159] on div "Task" at bounding box center [1283, 145] width 236 height 42
click at [1260, 205] on div "Agent" at bounding box center [1283, 195] width 236 height 42
click at [1192, 254] on button "Tools" at bounding box center [1283, 259] width 236 height 52
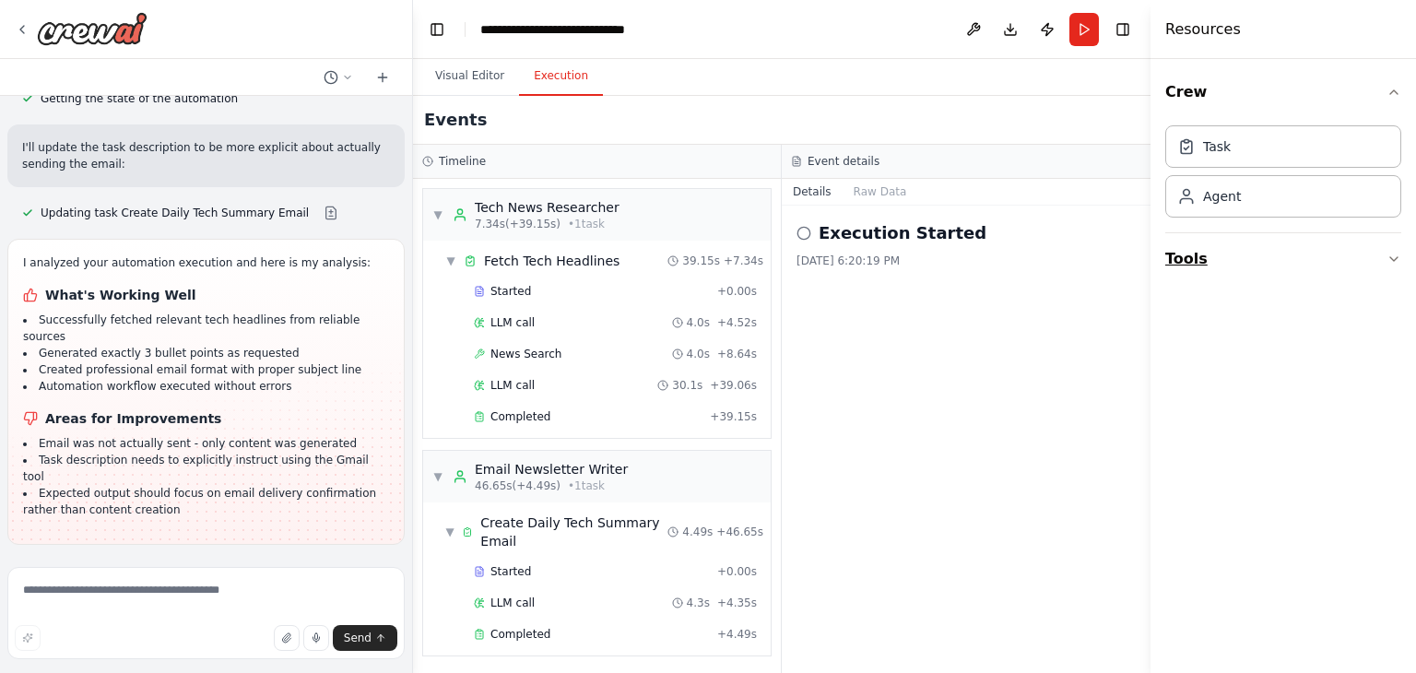
click at [1192, 254] on button "Tools" at bounding box center [1283, 259] width 236 height 52
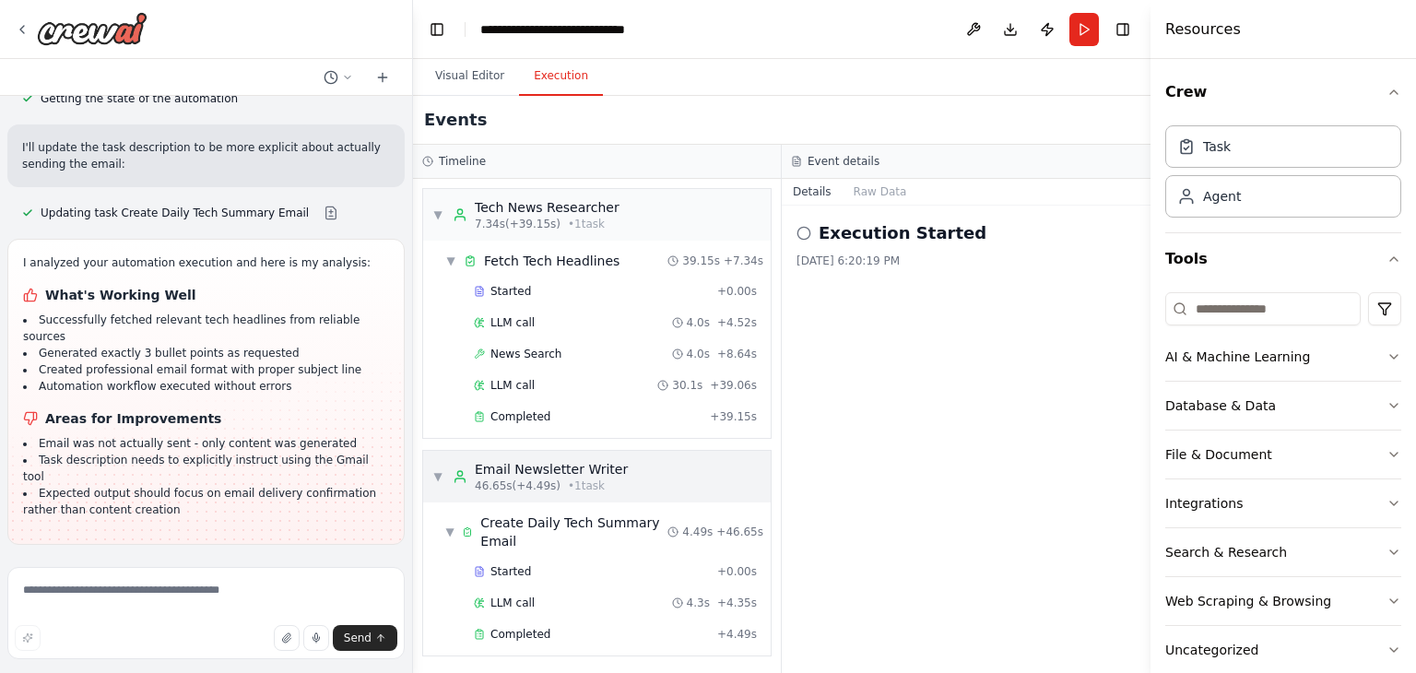
click at [524, 479] on span "46.65s (+4.49s)" at bounding box center [518, 485] width 86 height 15
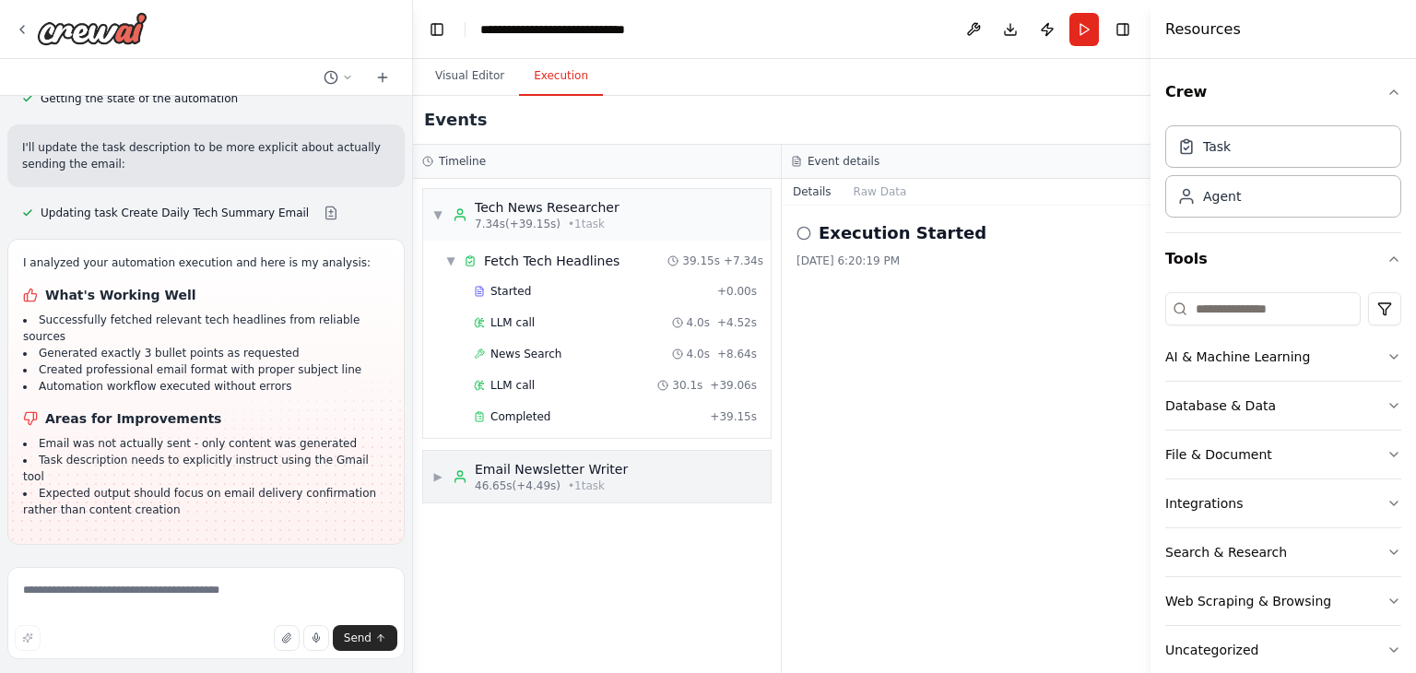
click at [516, 480] on span "46.65s (+4.49s)" at bounding box center [518, 485] width 86 height 15
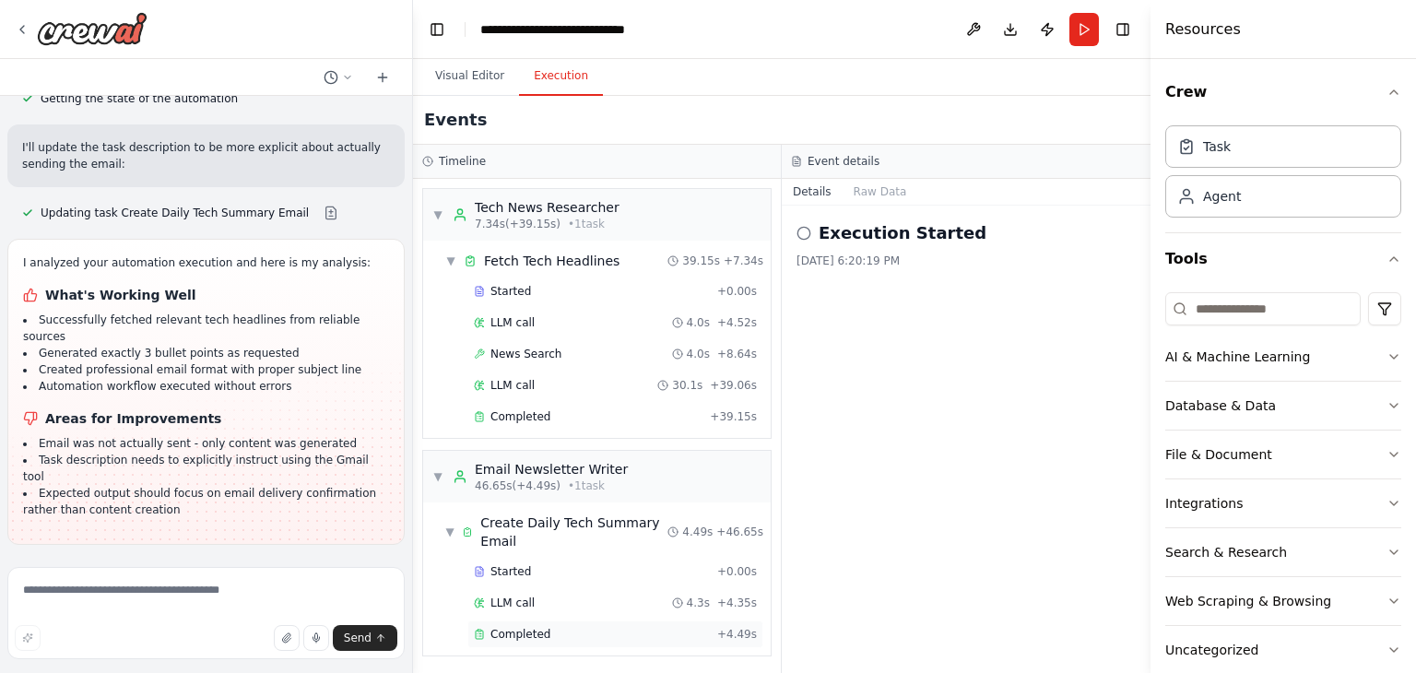
click at [516, 627] on span "Completed" at bounding box center [520, 634] width 60 height 15
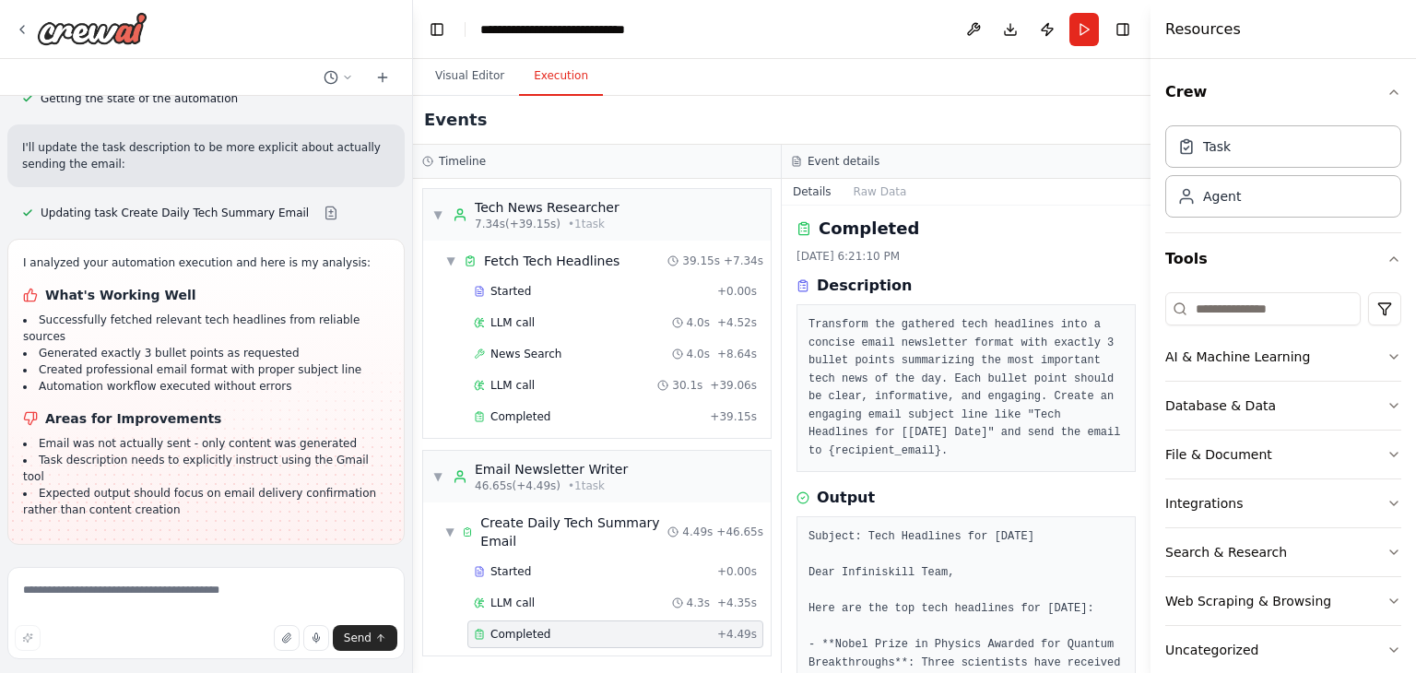
scroll to position [0, 0]
click at [1087, 30] on button "Run" at bounding box center [1083, 29] width 29 height 33
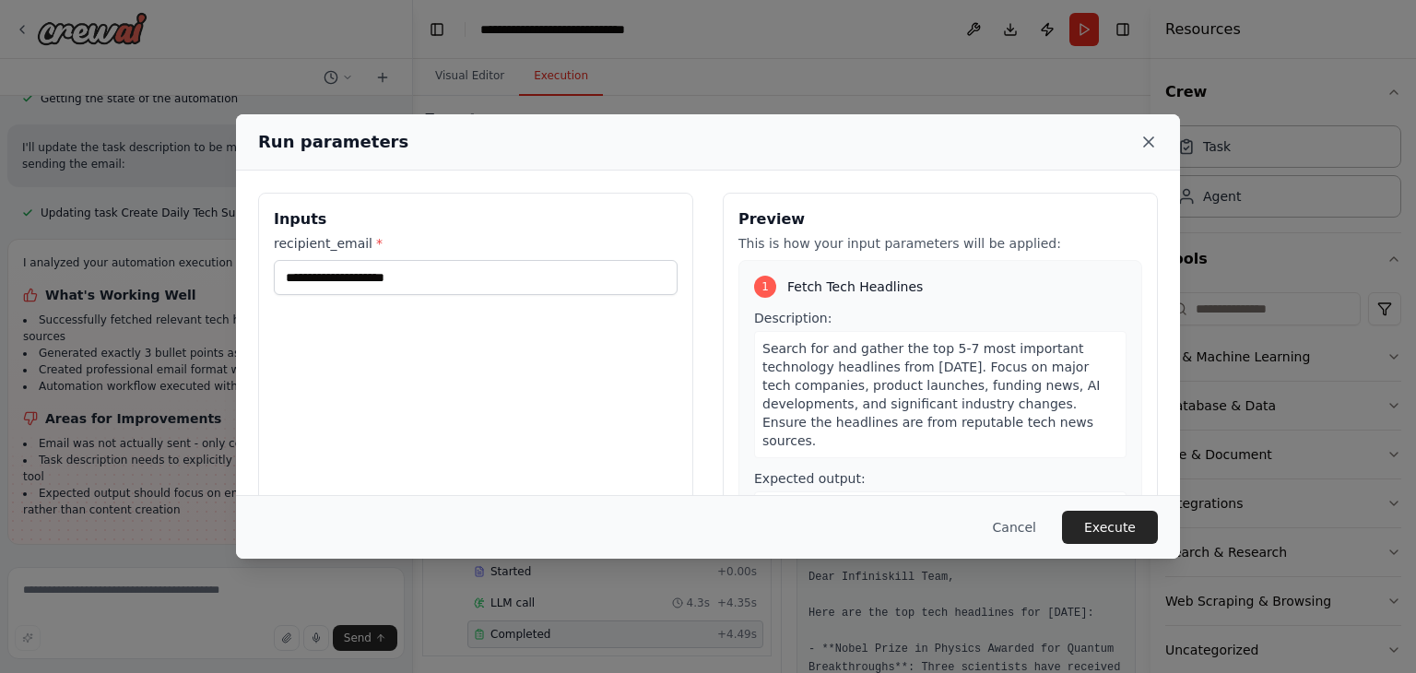
click at [1155, 145] on icon at bounding box center [1148, 142] width 18 height 18
